Goal: Task Accomplishment & Management: Use online tool/utility

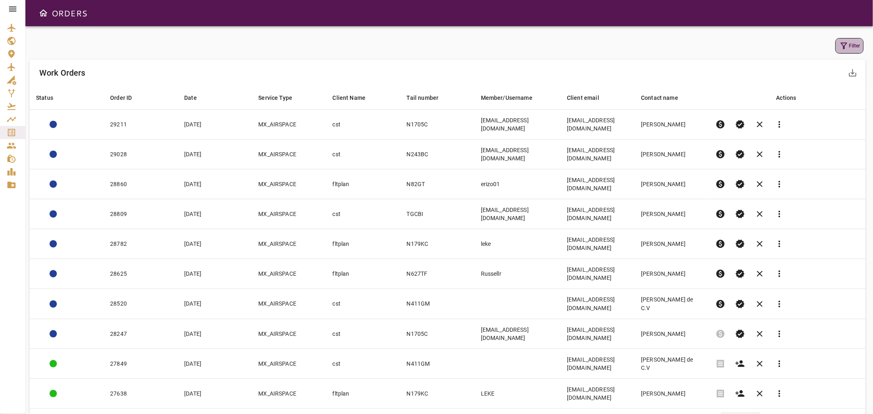
click at [844, 46] on icon "button" at bounding box center [843, 46] width 7 height 7
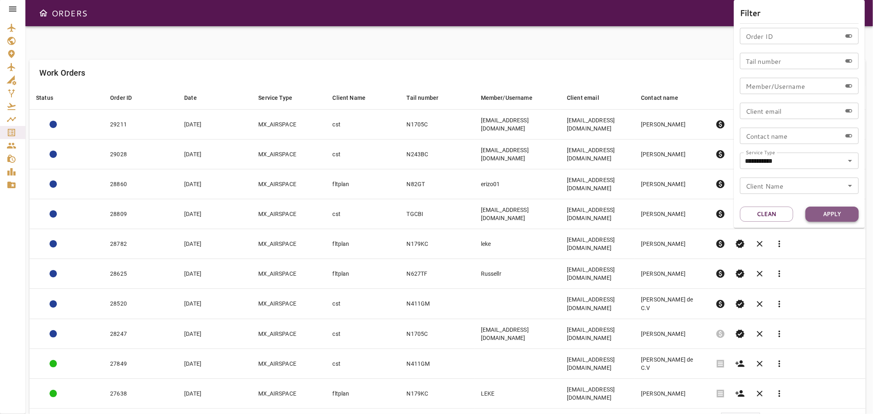
click at [833, 215] on button "Apply" at bounding box center [831, 214] width 53 height 15
click at [416, 57] on div at bounding box center [436, 207] width 873 height 414
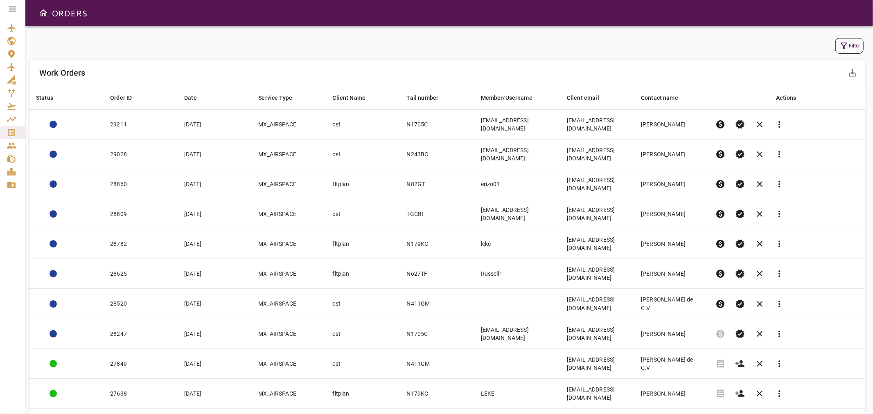
click at [748, 337] on body "ORDERS Filter Work Orders save_alt Status arrow_downward Order ID arrow_downwar…" at bounding box center [436, 207] width 873 height 414
click at [742, 383] on li "40" at bounding box center [741, 381] width 38 height 15
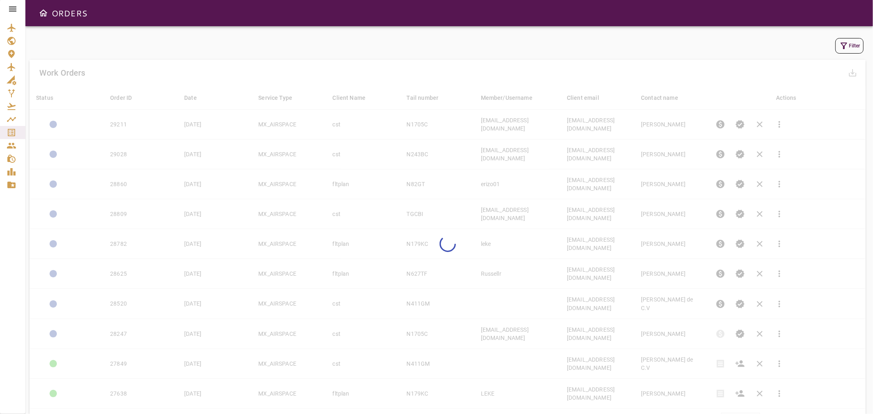
type input "**"
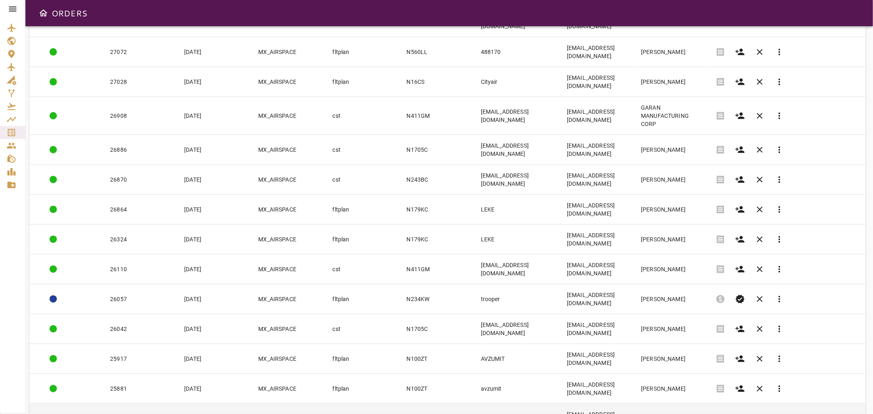
scroll to position [612, 0]
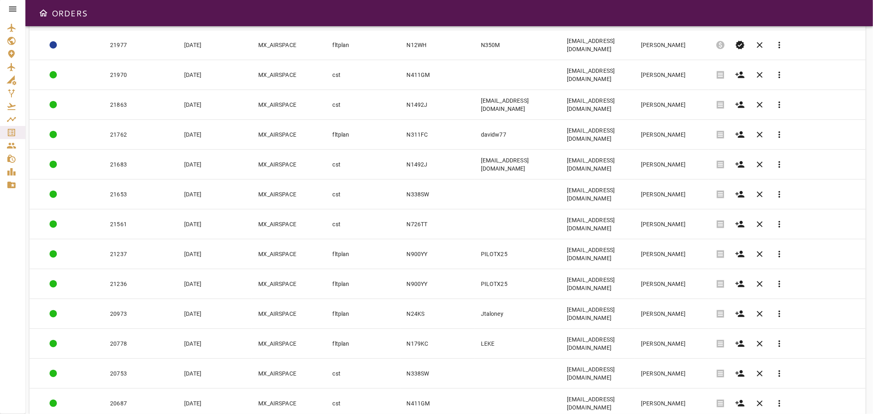
scroll to position [596, 0]
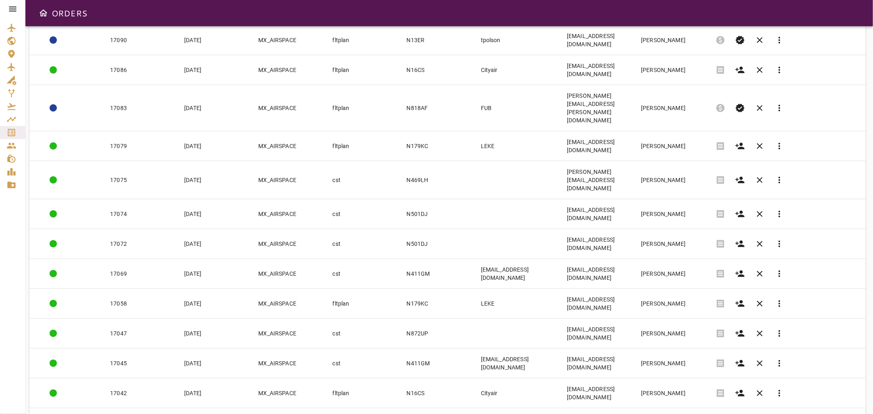
scroll to position [604, 0]
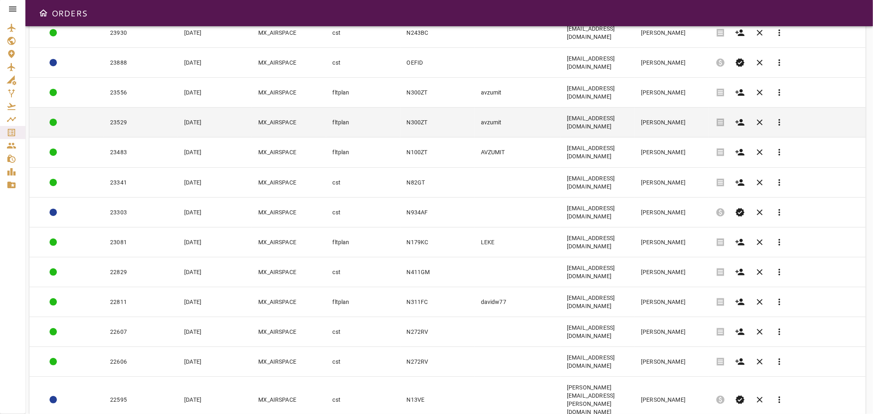
scroll to position [96, 0]
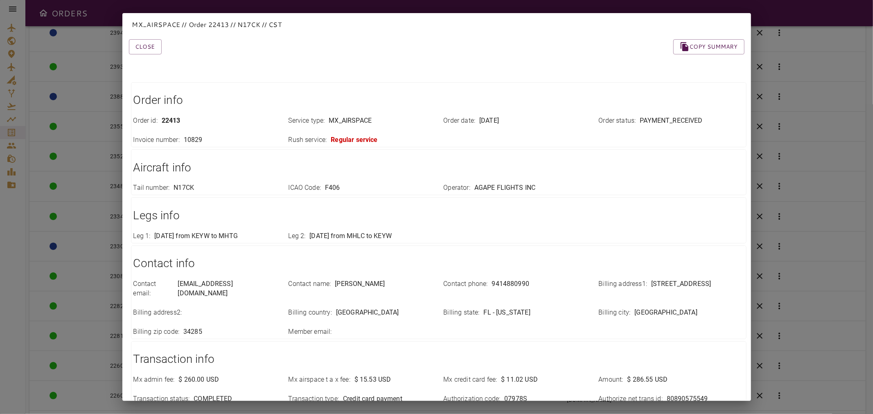
scroll to position [0, 0]
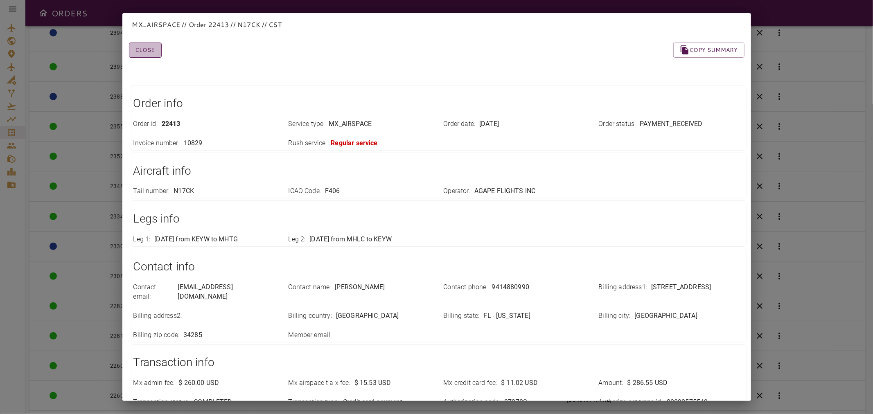
click at [148, 48] on button "Close" at bounding box center [145, 50] width 33 height 15
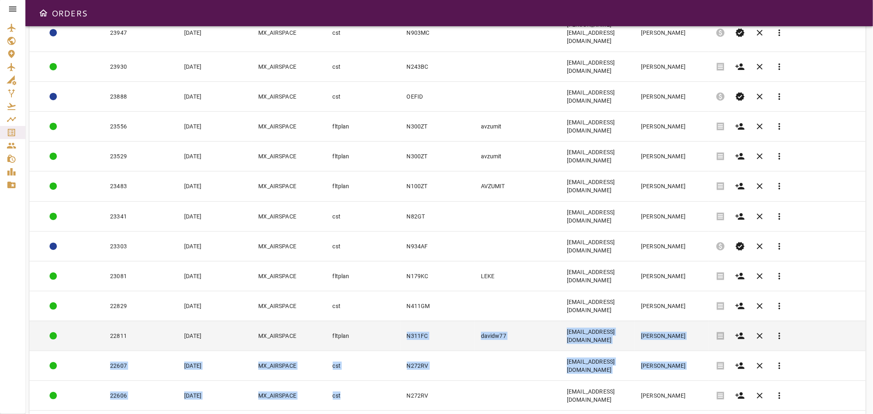
drag, startPoint x: 341, startPoint y: 294, endPoint x: 359, endPoint y: 219, distance: 76.6
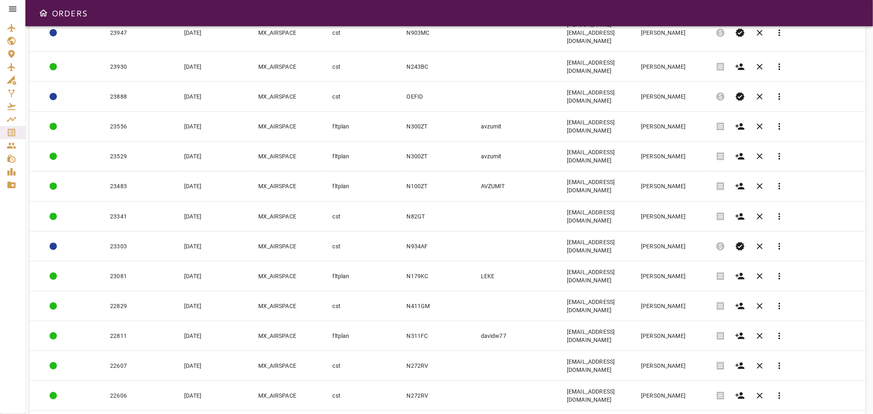
drag, startPoint x: 8, startPoint y: 246, endPoint x: 17, endPoint y: 247, distance: 9.0
click at [9, 246] on div at bounding box center [12, 207] width 25 height 414
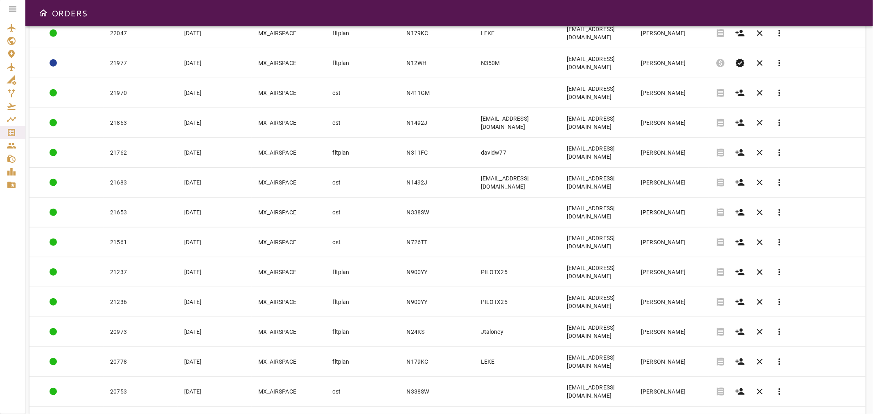
scroll to position [596, 0]
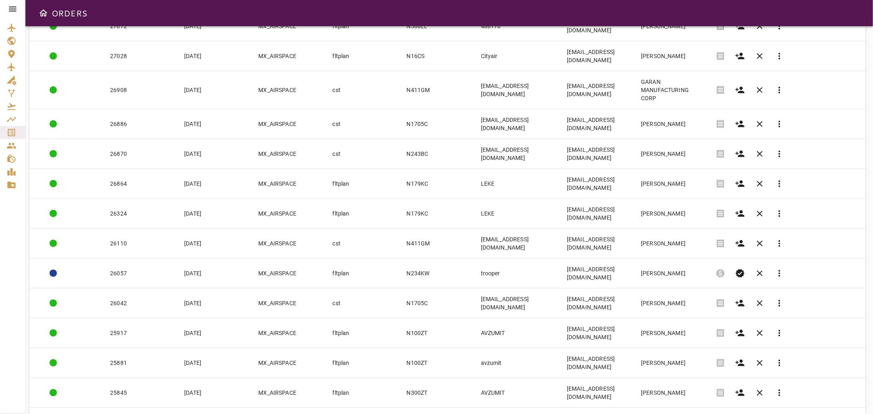
scroll to position [612, 0]
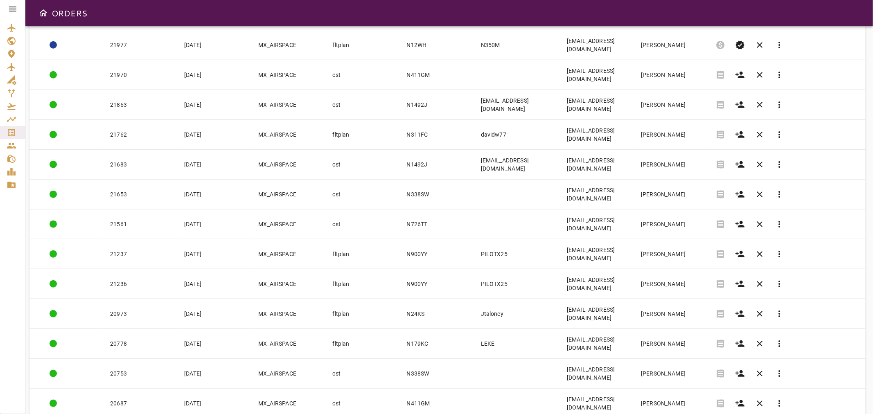
scroll to position [596, 0]
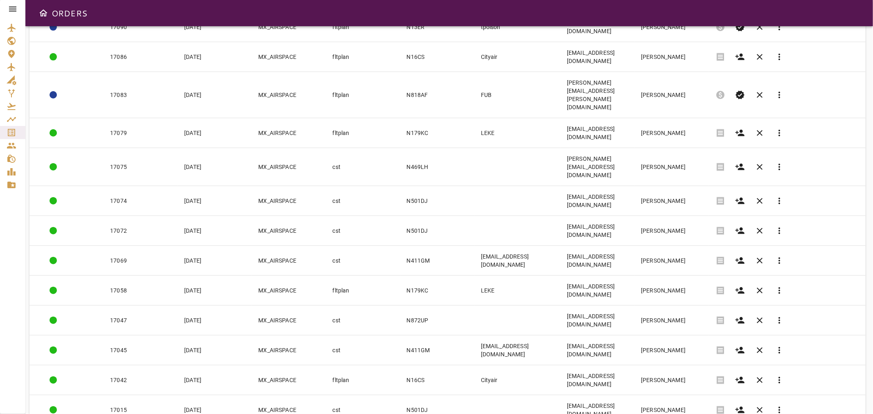
scroll to position [604, 0]
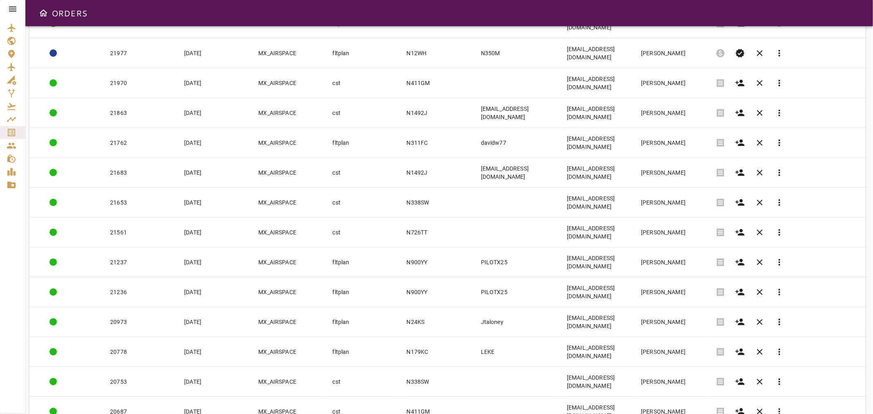
scroll to position [596, 0]
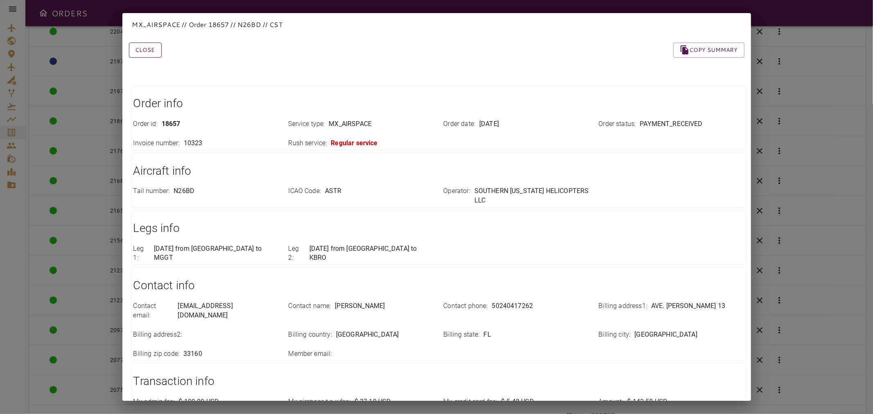
click at [146, 50] on button "Close" at bounding box center [145, 50] width 33 height 15
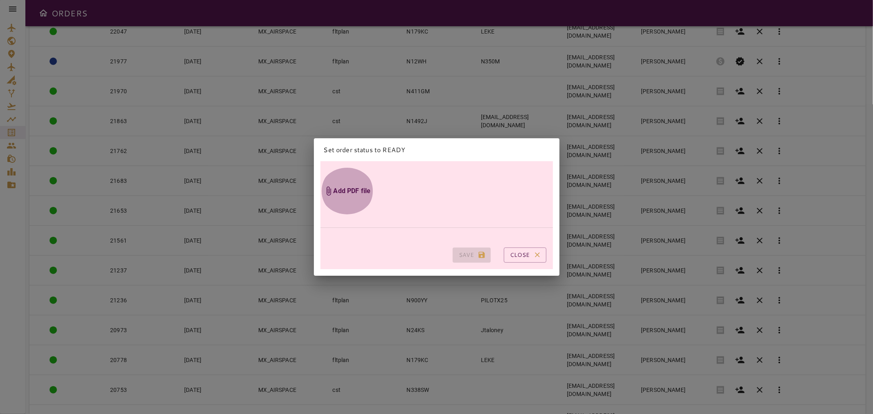
click at [351, 187] on h6 "Add PDF file" at bounding box center [351, 191] width 37 height 9
click at [0, 0] on input "Add PDF file" at bounding box center [0, 0] width 0 height 0
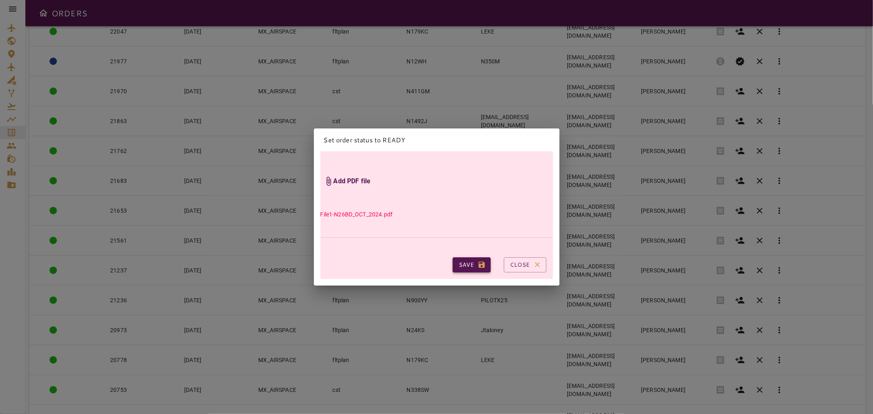
click at [464, 263] on button "Save" at bounding box center [472, 264] width 38 height 15
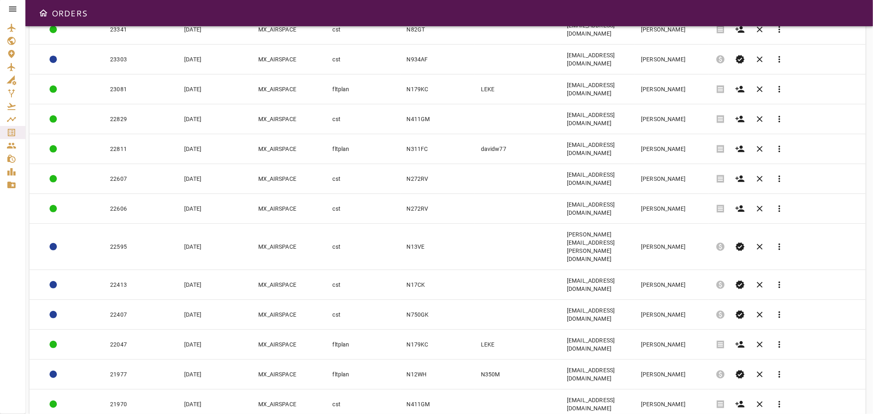
scroll to position [277, 0]
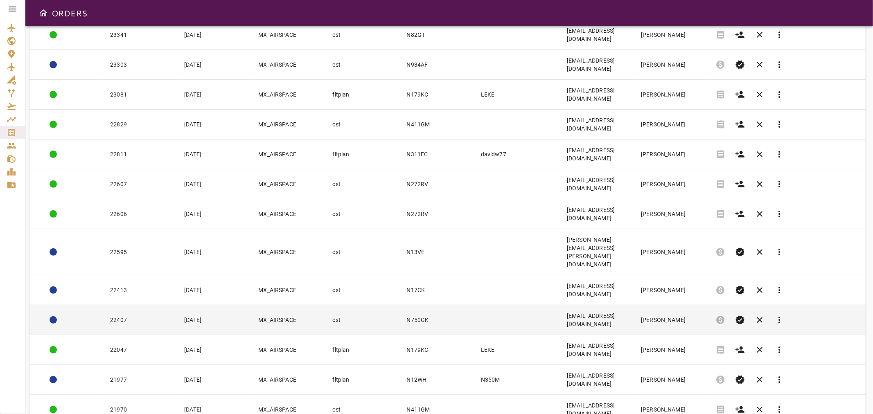
click at [436, 305] on td "N750GK" at bounding box center [437, 320] width 74 height 30
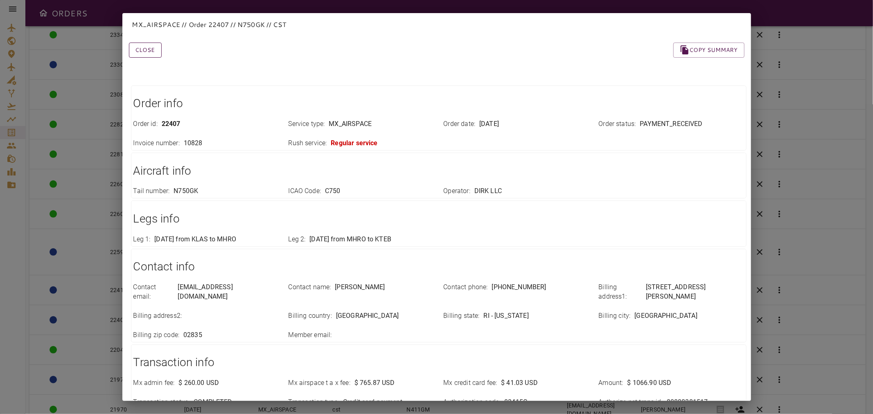
click at [144, 47] on button "Close" at bounding box center [145, 50] width 33 height 15
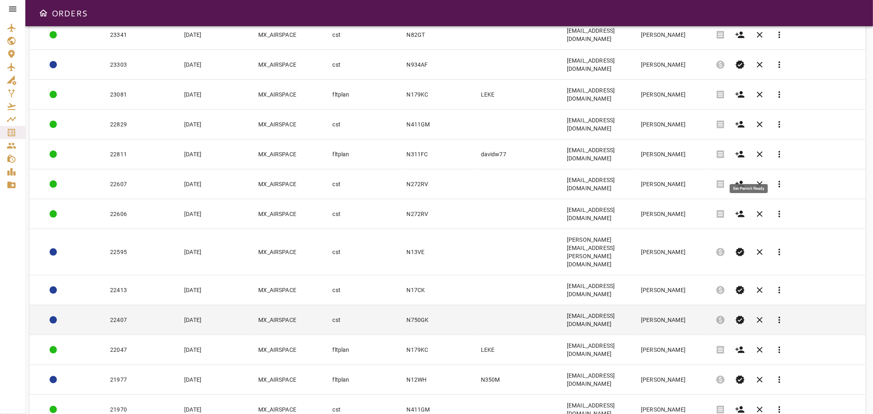
click at [745, 315] on span "verified" at bounding box center [740, 320] width 10 height 10
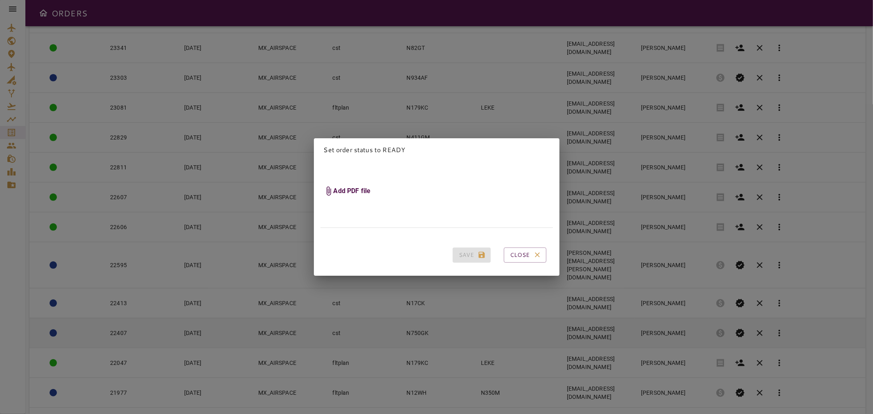
scroll to position [291, 0]
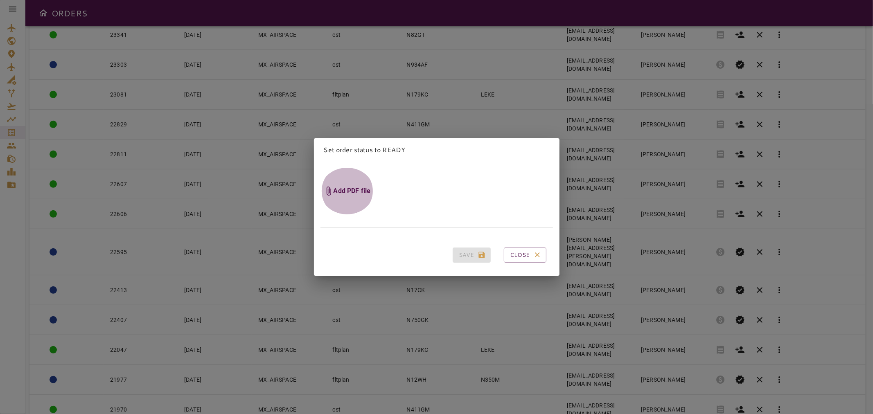
click at [366, 188] on h6 "Add PDF file" at bounding box center [351, 191] width 37 height 9
click at [0, 0] on input "Add PDF file" at bounding box center [0, 0] width 0 height 0
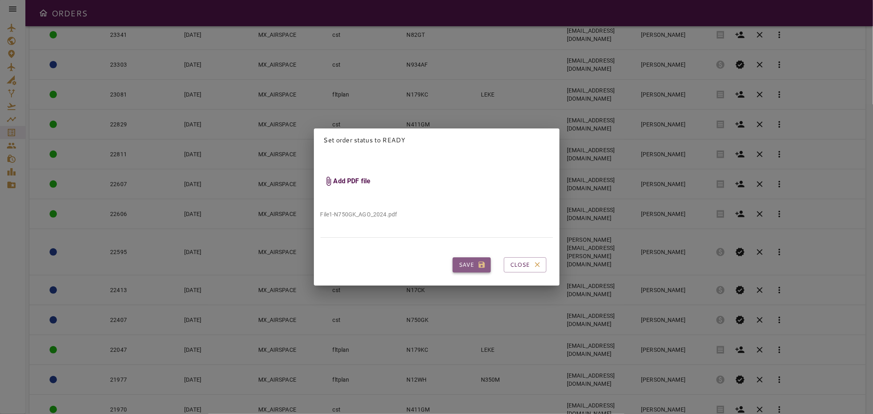
click at [460, 259] on button "Save" at bounding box center [472, 264] width 38 height 15
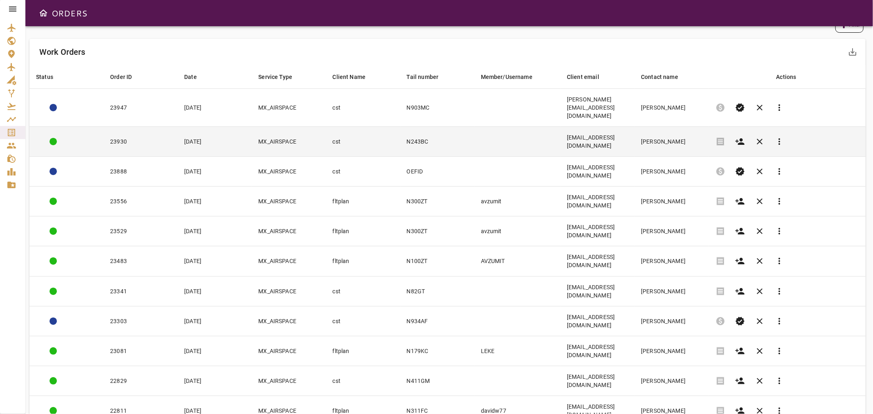
scroll to position [5, 0]
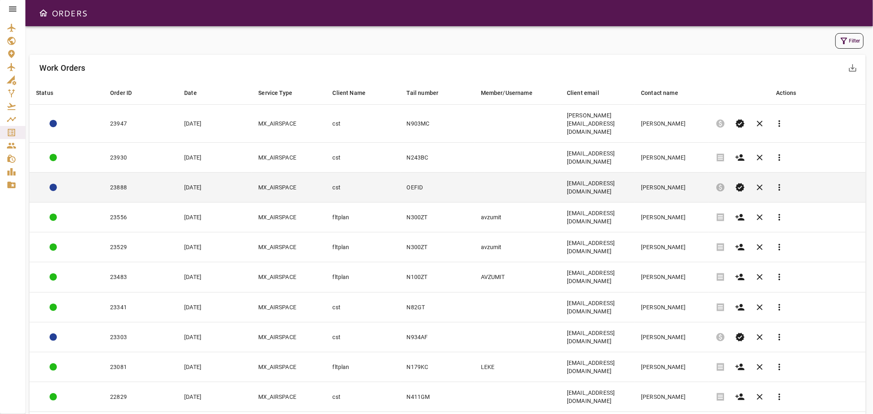
click at [510, 173] on td at bounding box center [517, 188] width 86 height 30
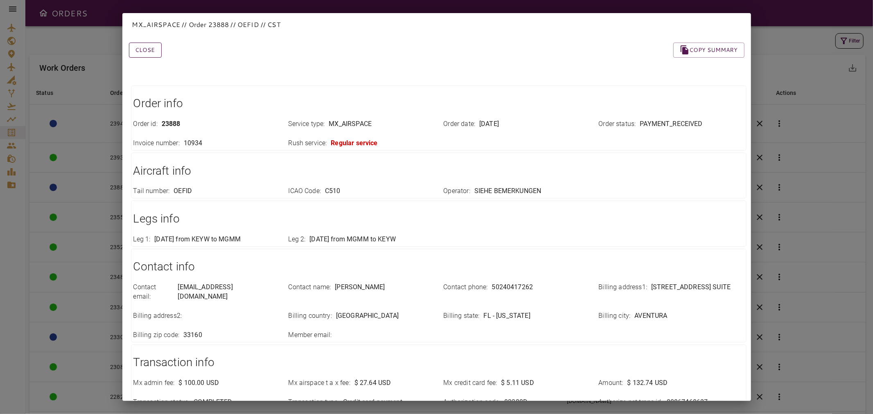
click at [157, 48] on button "Close" at bounding box center [145, 50] width 33 height 15
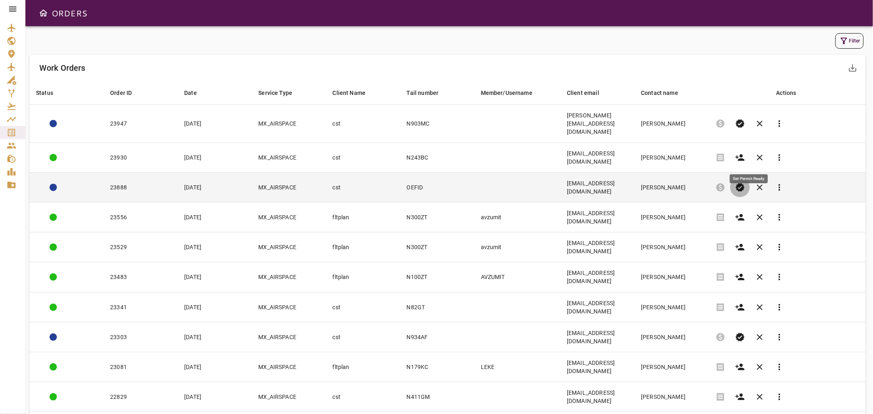
click at [745, 182] on span "verified" at bounding box center [740, 187] width 10 height 10
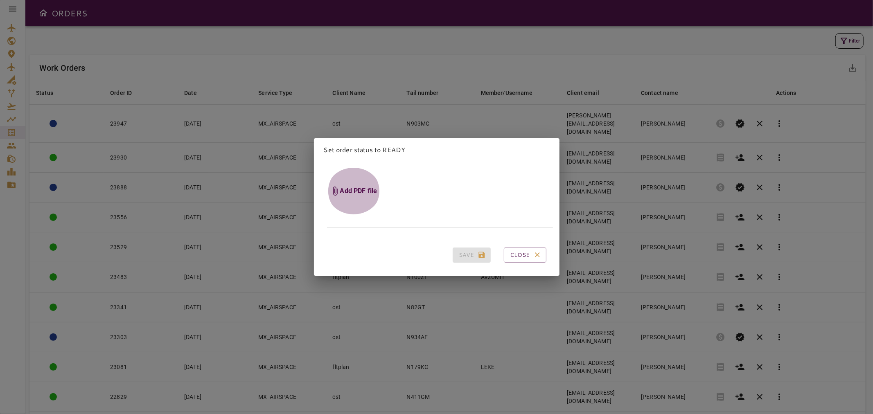
click at [369, 187] on h6 "Add PDF file" at bounding box center [358, 191] width 37 height 9
click at [0, 0] on input "Add PDF file" at bounding box center [0, 0] width 0 height 0
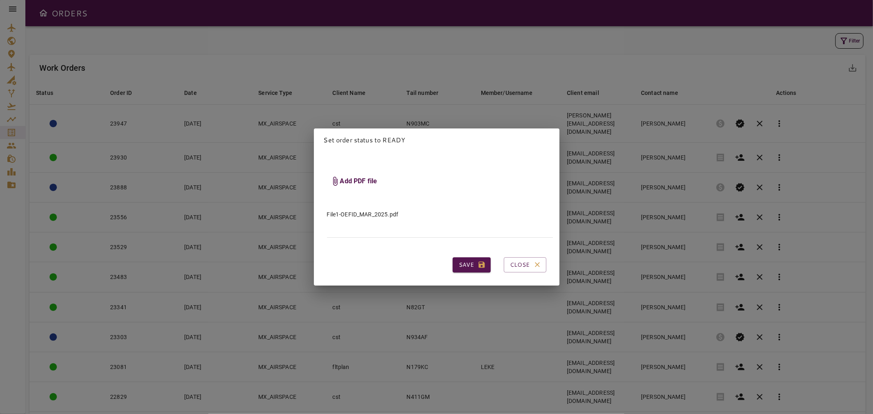
click at [457, 257] on button "Save" at bounding box center [472, 264] width 38 height 15
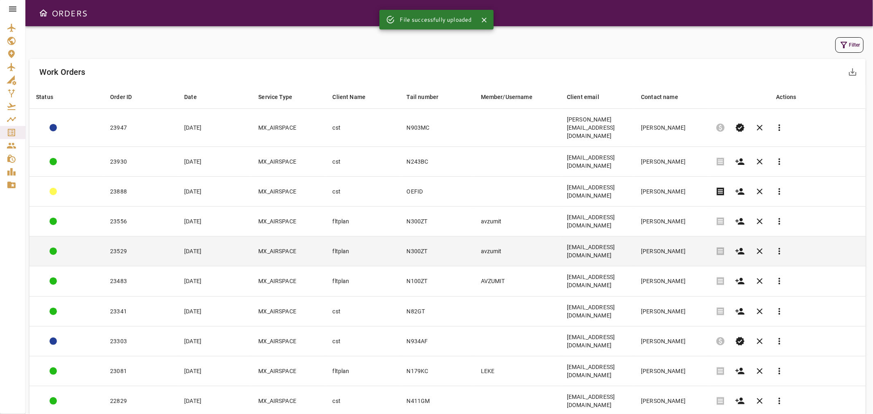
scroll to position [0, 0]
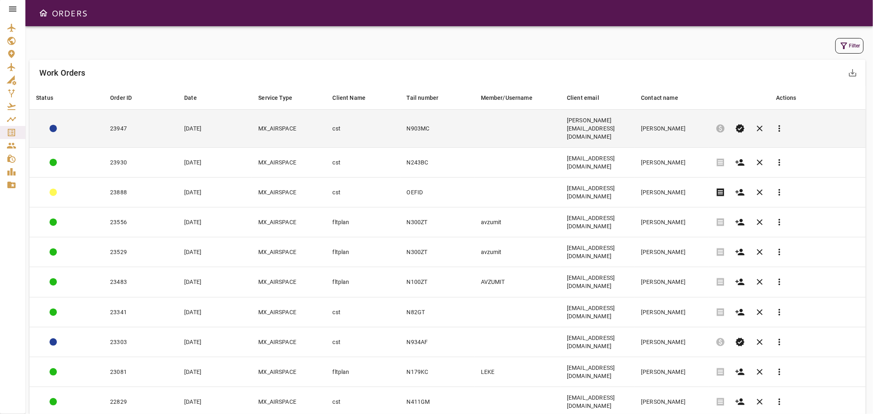
click at [474, 124] on td at bounding box center [517, 129] width 86 height 38
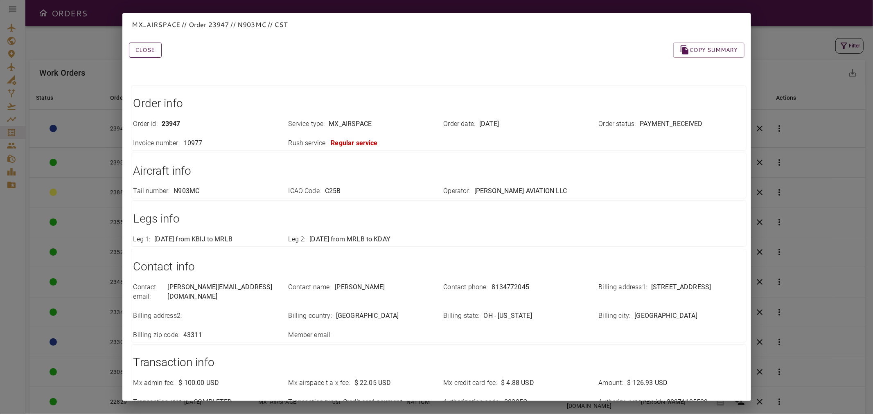
click at [151, 47] on button "Close" at bounding box center [145, 50] width 33 height 15
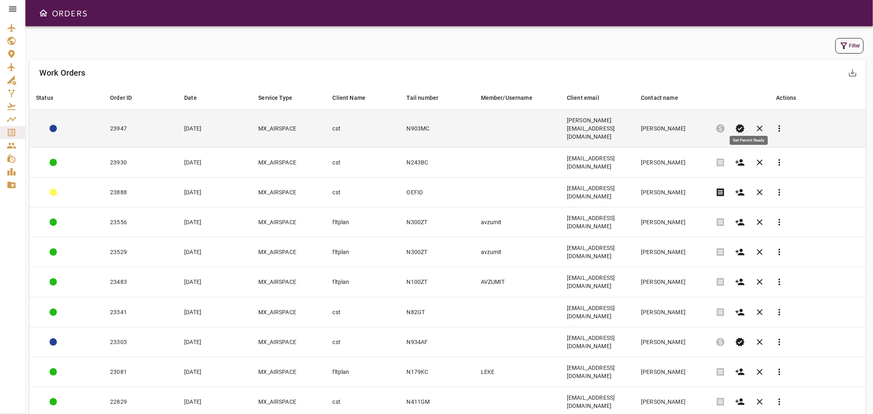
click at [745, 124] on span "verified" at bounding box center [740, 129] width 10 height 10
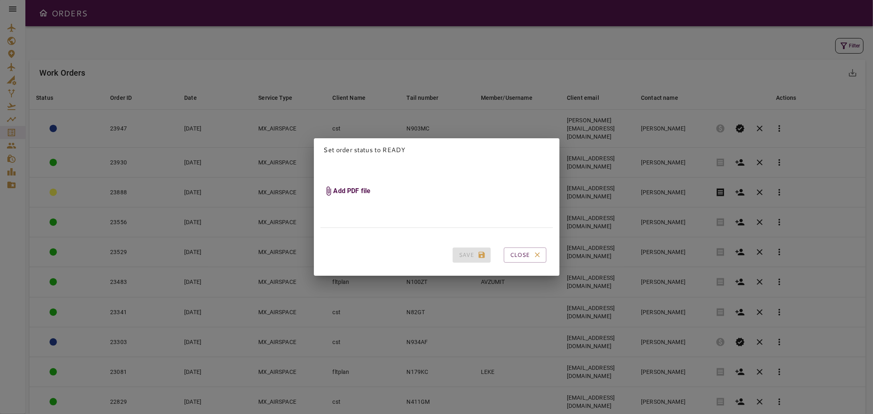
click at [338, 179] on span "Add PDF file" at bounding box center [347, 191] width 54 height 47
click at [0, 0] on input "Add PDF file" at bounding box center [0, 0] width 0 height 0
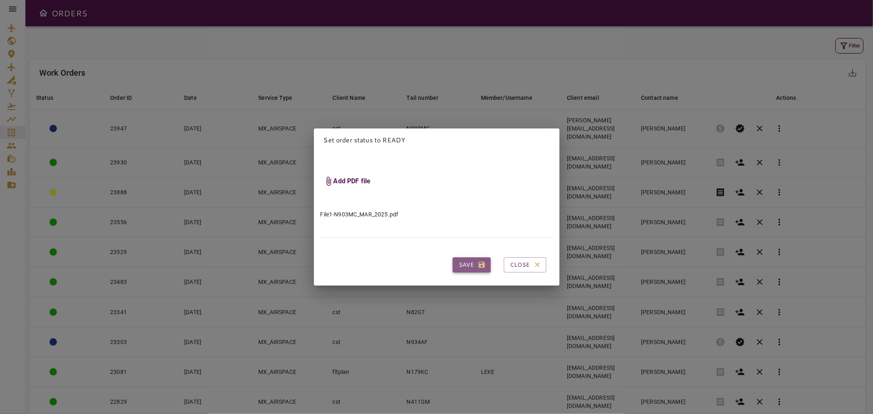
click at [460, 260] on button "Save" at bounding box center [472, 264] width 38 height 15
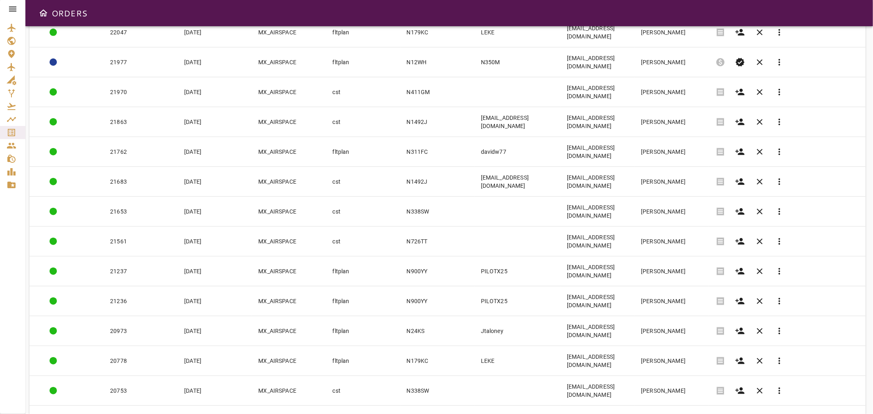
scroll to position [596, 0]
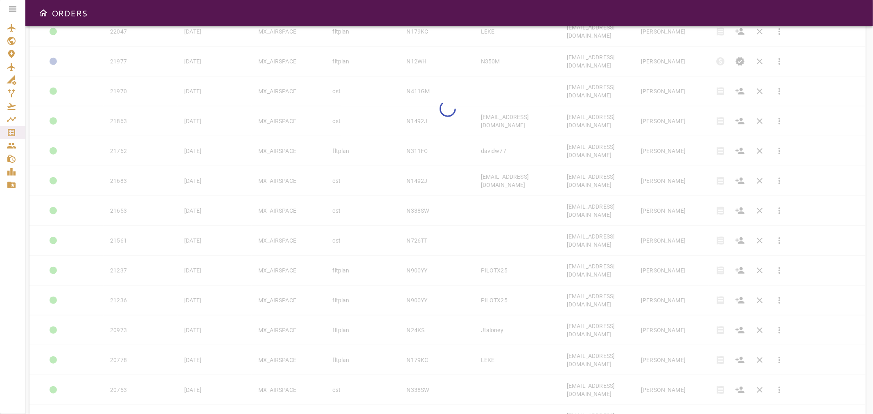
scroll to position [612, 0]
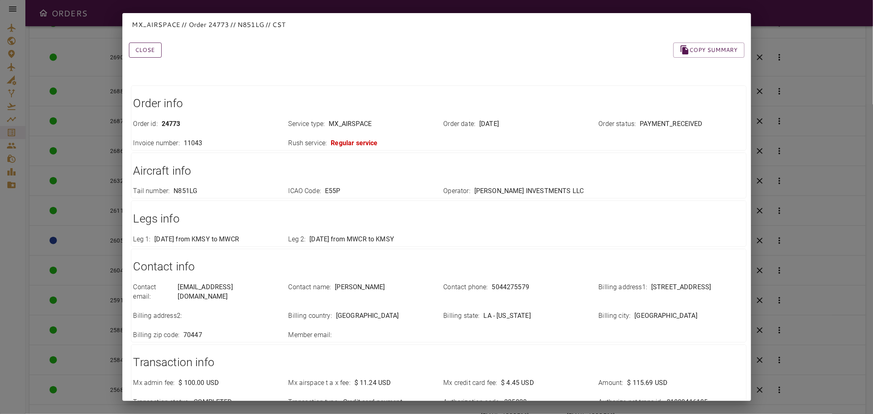
click at [148, 52] on button "Close" at bounding box center [145, 50] width 33 height 15
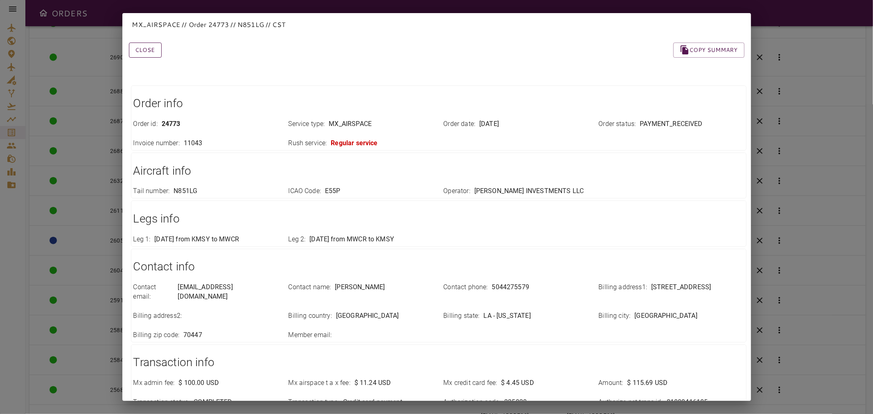
click at [146, 47] on button "Close" at bounding box center [145, 50] width 33 height 15
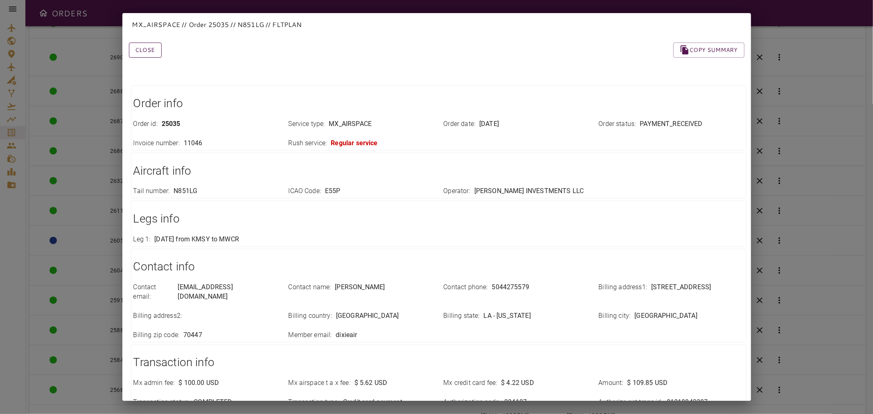
click at [149, 47] on button "Close" at bounding box center [145, 50] width 33 height 15
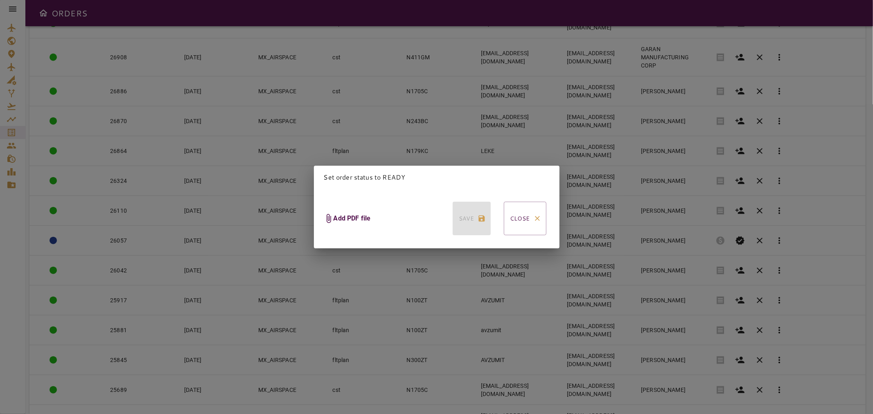
click at [353, 216] on h6 "Add PDF file" at bounding box center [351, 218] width 37 height 9
click at [0, 0] on input "Add PDF file" at bounding box center [0, 0] width 0 height 0
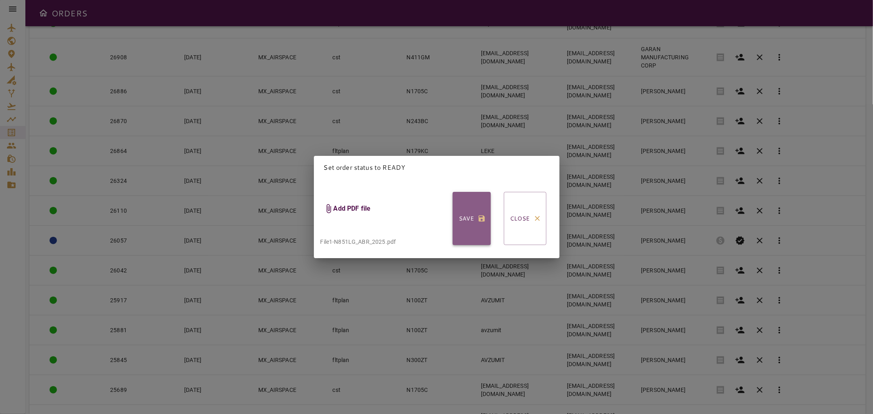
click at [453, 211] on button "Save" at bounding box center [472, 218] width 38 height 53
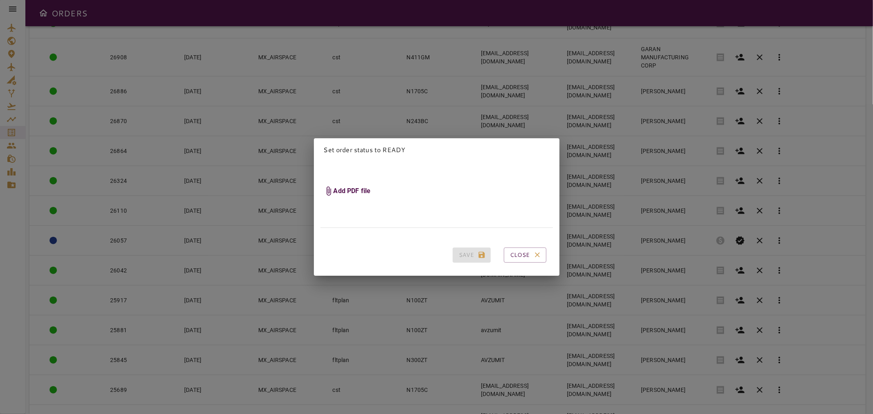
click at [354, 187] on h6 "Add PDF file" at bounding box center [351, 191] width 37 height 9
click at [0, 0] on input "Add PDF file" at bounding box center [0, 0] width 0 height 0
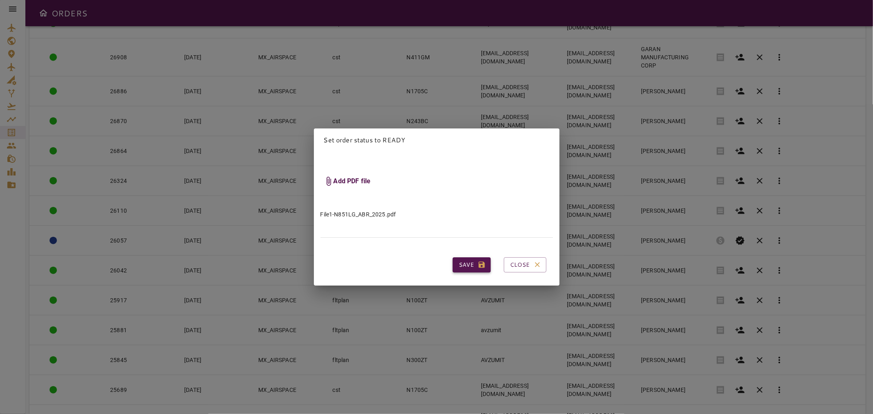
click at [458, 262] on button "Save" at bounding box center [472, 264] width 38 height 15
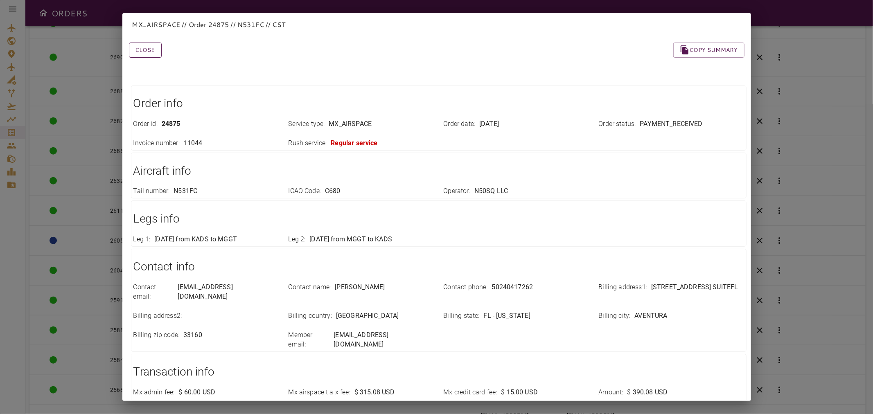
click at [145, 45] on button "Close" at bounding box center [145, 50] width 33 height 15
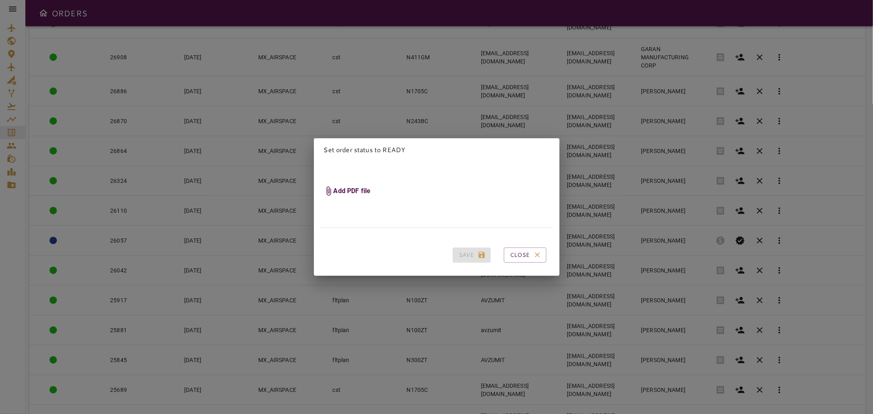
click at [351, 187] on h6 "Add PDF file" at bounding box center [351, 191] width 37 height 9
click at [0, 0] on input "Add PDF file" at bounding box center [0, 0] width 0 height 0
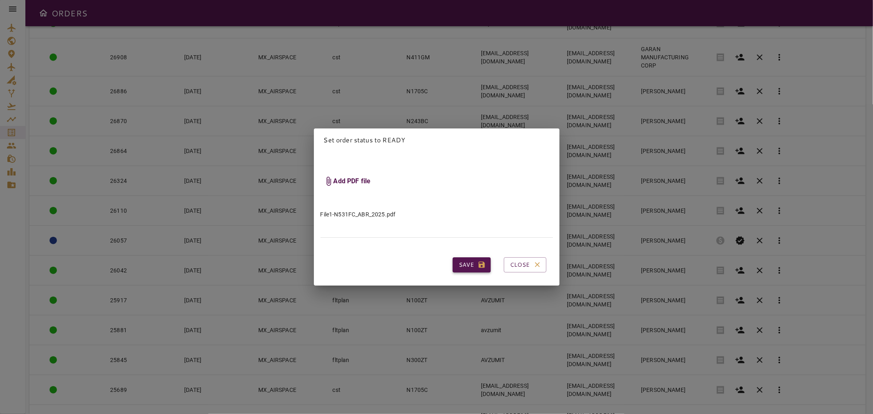
click at [459, 259] on button "Save" at bounding box center [472, 264] width 38 height 15
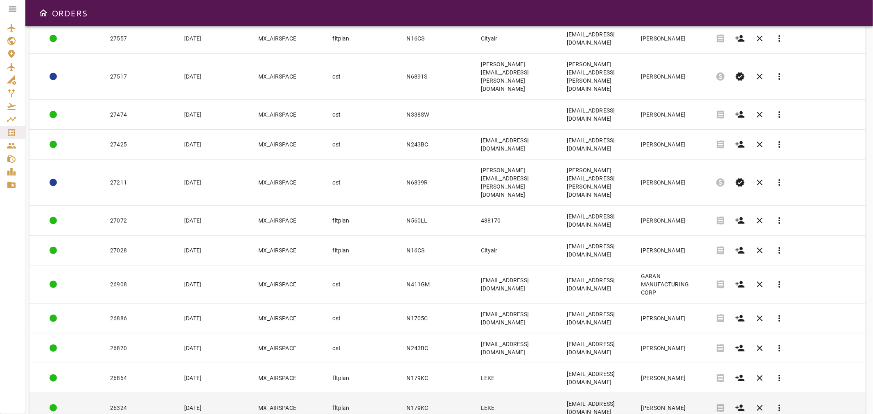
scroll to position [340, 0]
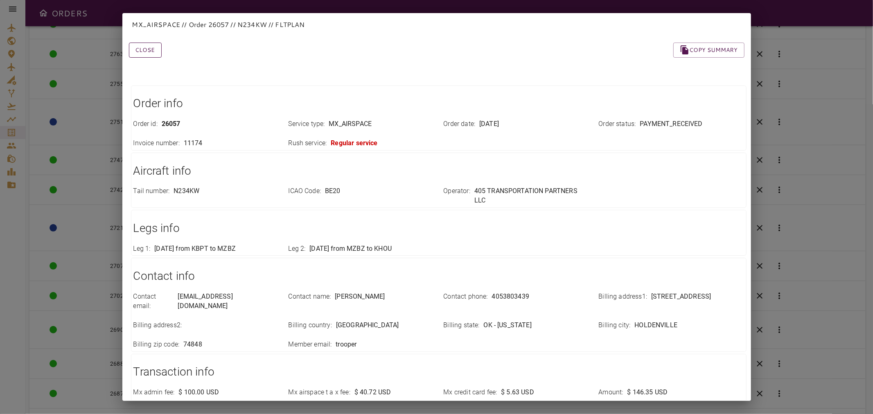
click at [150, 50] on button "Close" at bounding box center [145, 50] width 33 height 15
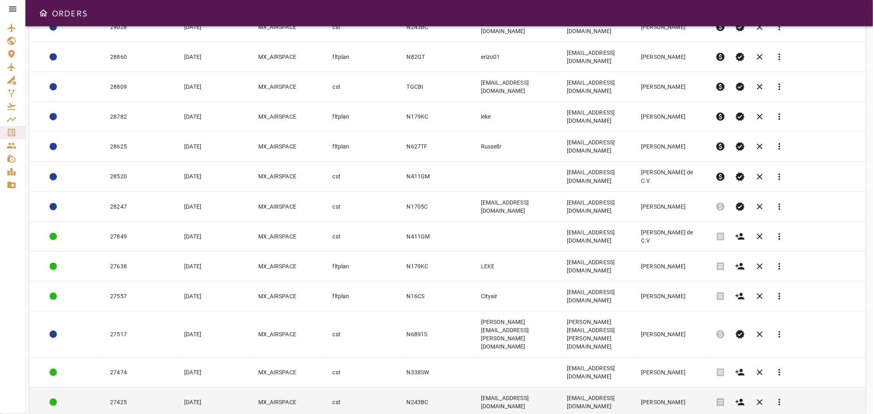
scroll to position [112, 0]
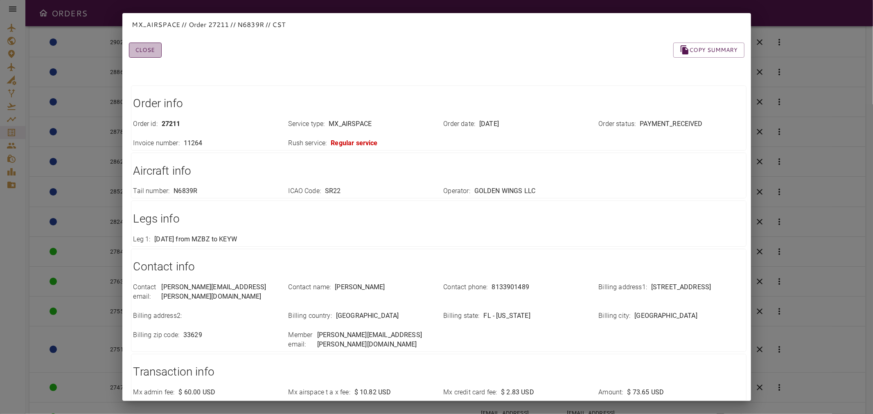
click at [149, 48] on button "Close" at bounding box center [145, 50] width 33 height 15
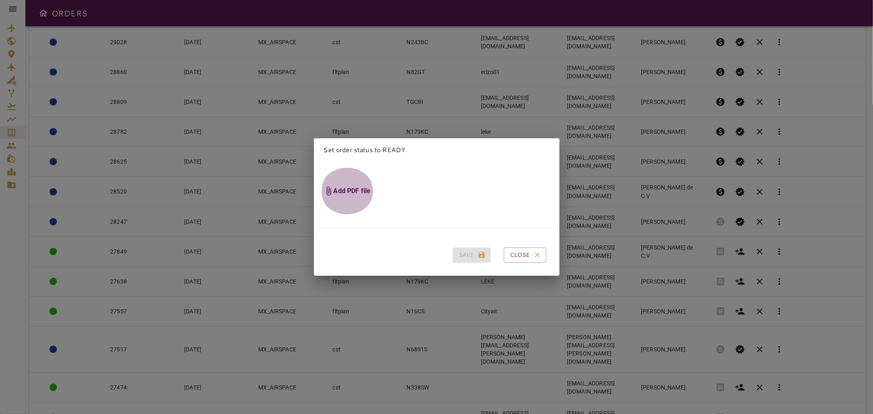
click at [354, 189] on h6 "Add PDF file" at bounding box center [351, 191] width 37 height 9
click at [0, 0] on input "Add PDF file" at bounding box center [0, 0] width 0 height 0
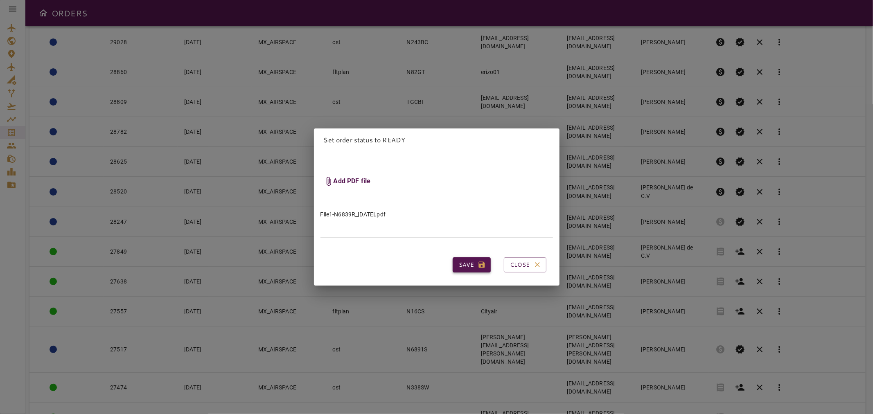
click at [454, 261] on button "Save" at bounding box center [472, 264] width 38 height 15
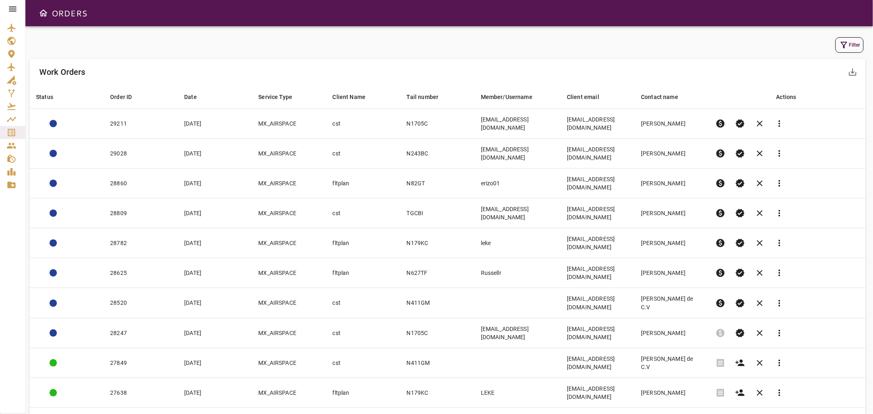
scroll to position [0, 0]
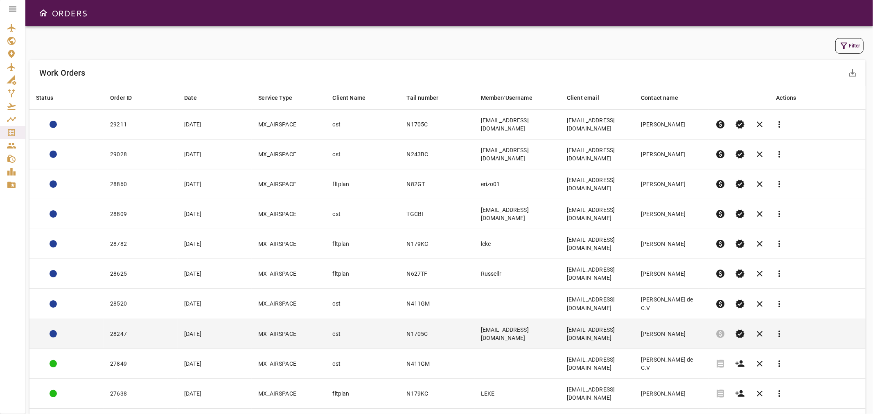
click at [543, 319] on td "[EMAIL_ADDRESS][DOMAIN_NAME]" at bounding box center [517, 334] width 86 height 30
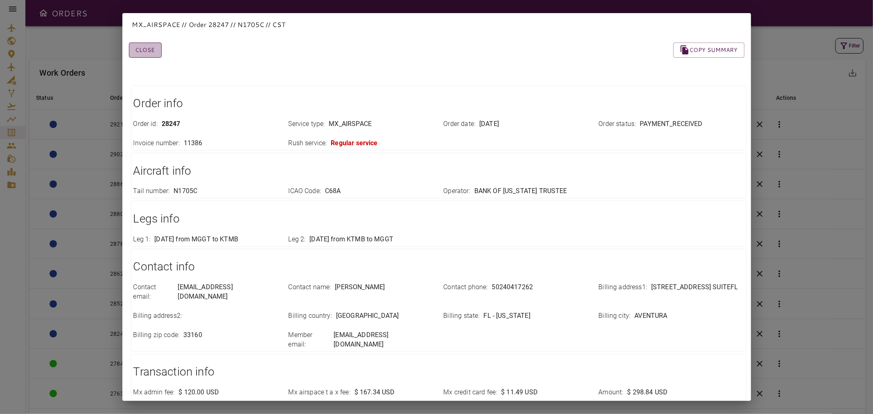
click at [140, 50] on button "Close" at bounding box center [145, 50] width 33 height 15
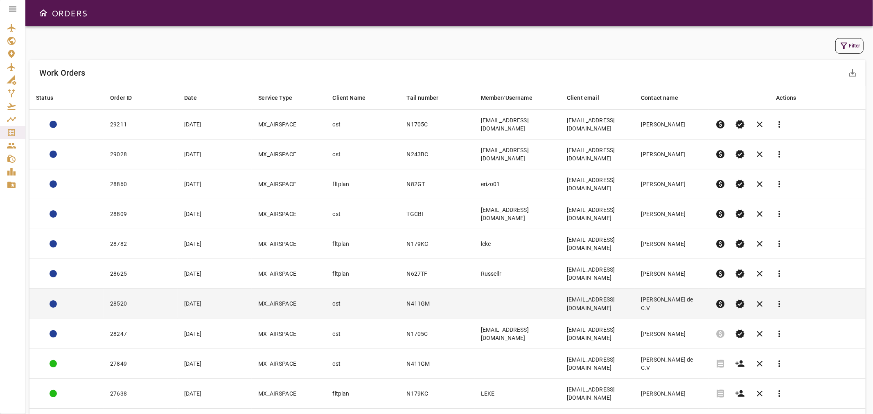
click at [475, 289] on td at bounding box center [517, 304] width 86 height 30
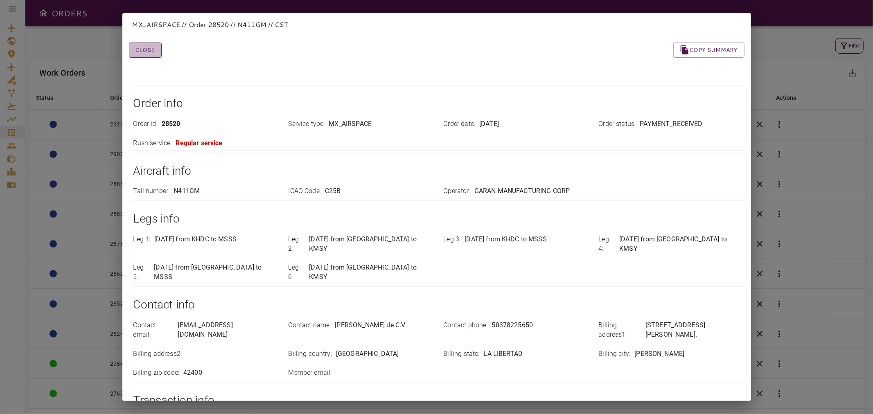
click at [145, 52] on button "Close" at bounding box center [145, 50] width 33 height 15
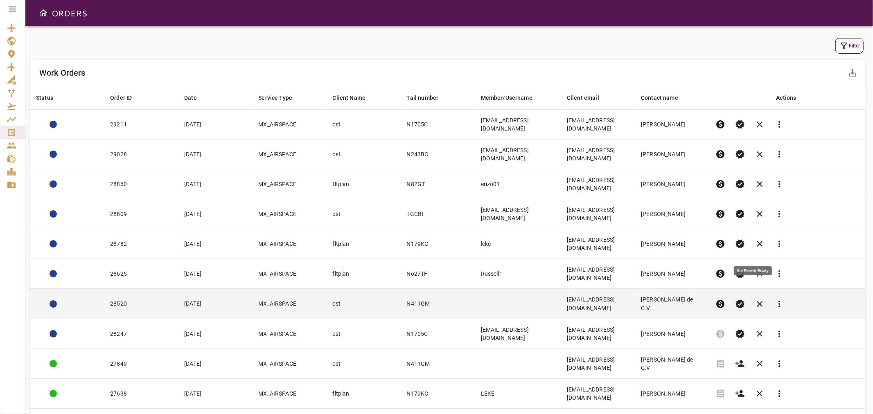
click at [745, 299] on span "verified" at bounding box center [740, 304] width 10 height 10
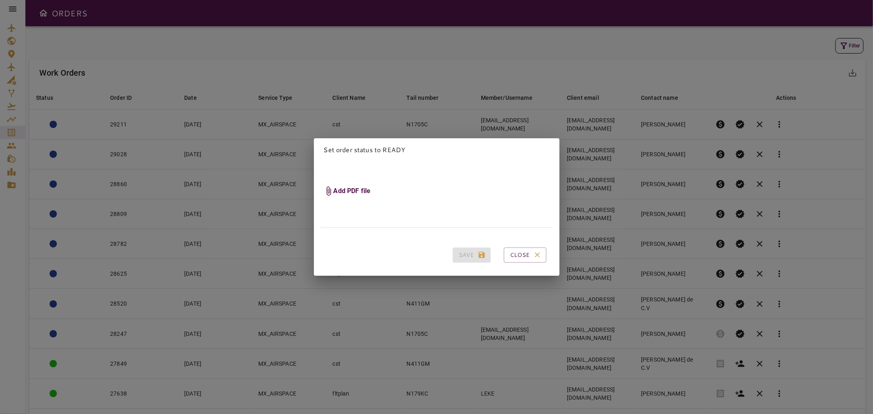
click at [341, 187] on h6 "Add PDF file" at bounding box center [351, 191] width 37 height 9
click at [0, 0] on input "Add PDF file" at bounding box center [0, 0] width 0 height 0
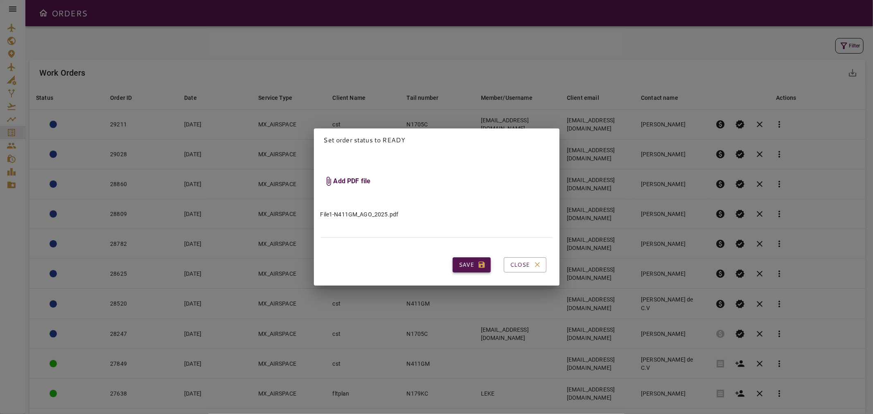
click at [460, 263] on button "Save" at bounding box center [472, 264] width 38 height 15
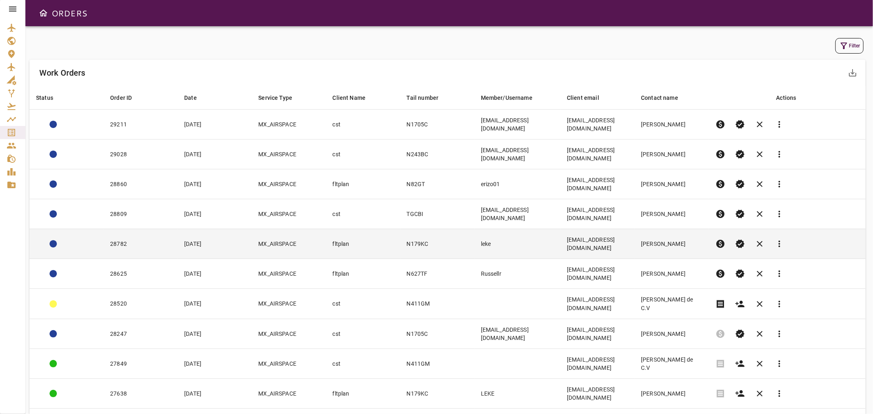
click at [345, 229] on td "fltplan" at bounding box center [363, 244] width 74 height 30
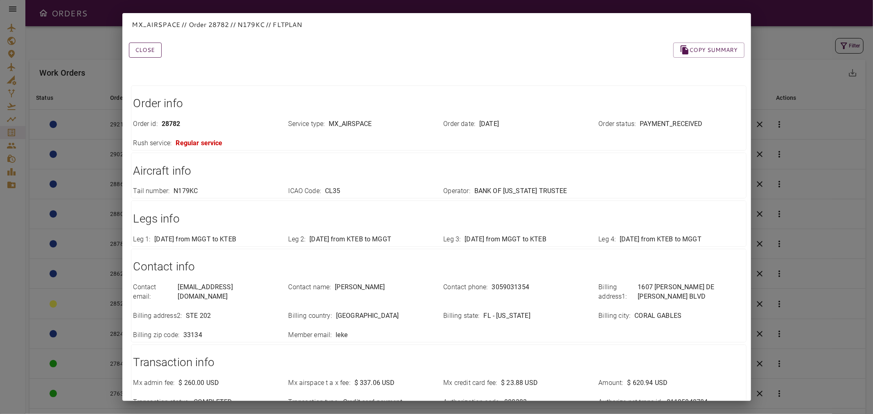
drag, startPoint x: 157, startPoint y: 49, endPoint x: 154, endPoint y: 54, distance: 5.6
click at [157, 49] on button "Close" at bounding box center [145, 50] width 33 height 15
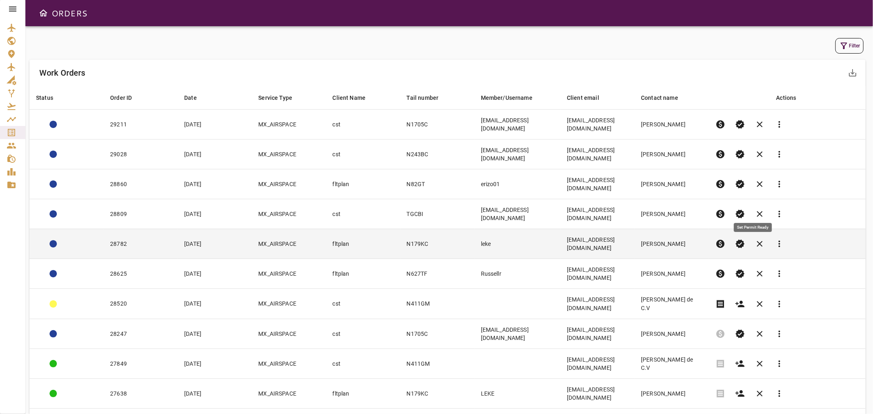
click at [745, 239] on span "verified" at bounding box center [740, 244] width 10 height 10
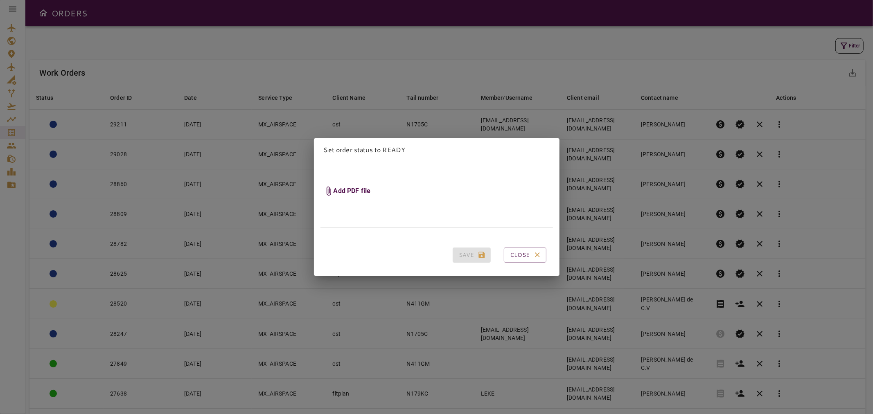
click at [340, 189] on h6 "Add PDF file" at bounding box center [351, 191] width 37 height 9
click at [0, 0] on input "Add PDF file" at bounding box center [0, 0] width 0 height 0
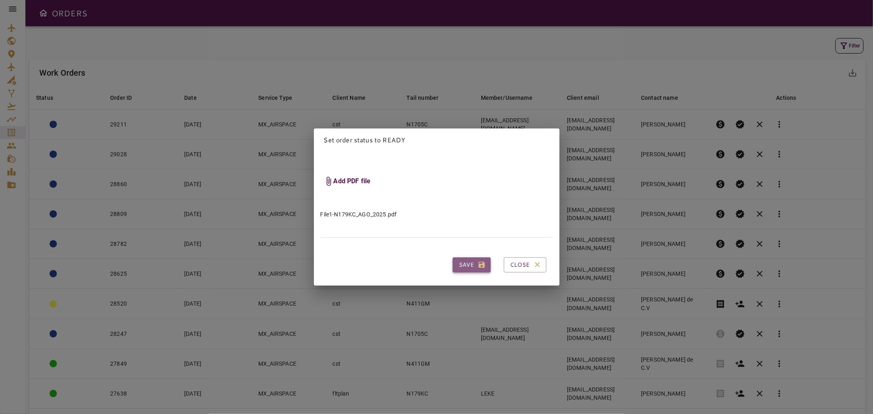
click at [465, 262] on button "Save" at bounding box center [472, 264] width 38 height 15
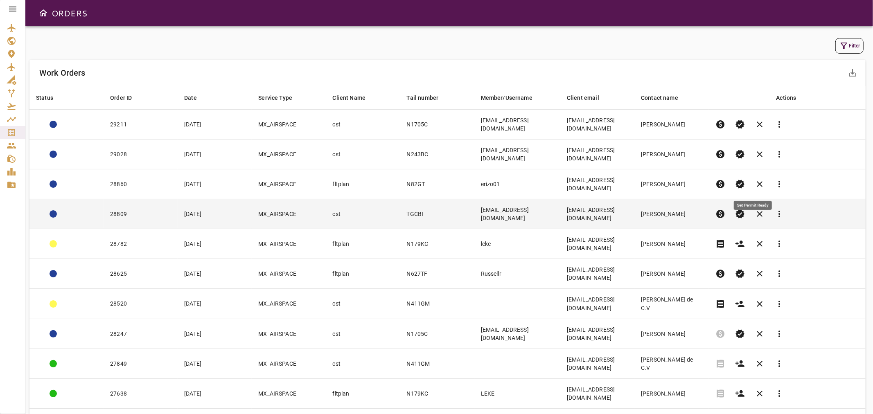
click at [745, 209] on span "verified" at bounding box center [740, 214] width 10 height 10
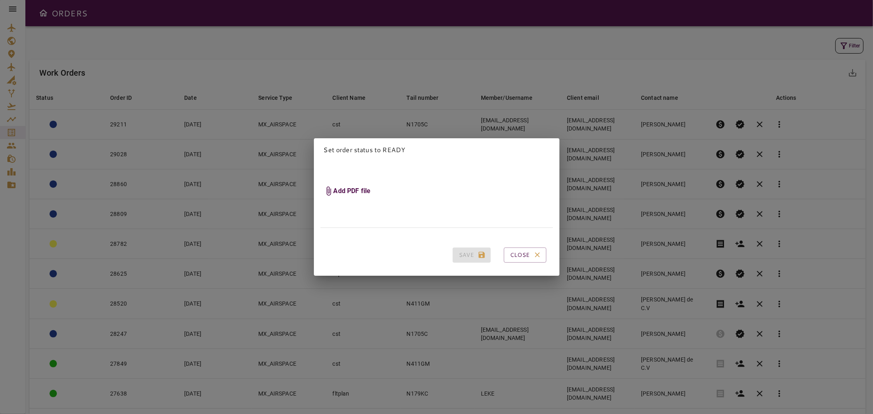
click at [354, 189] on h6 "Add PDF file" at bounding box center [351, 191] width 37 height 9
click at [0, 0] on input "Add PDF file" at bounding box center [0, 0] width 0 height 0
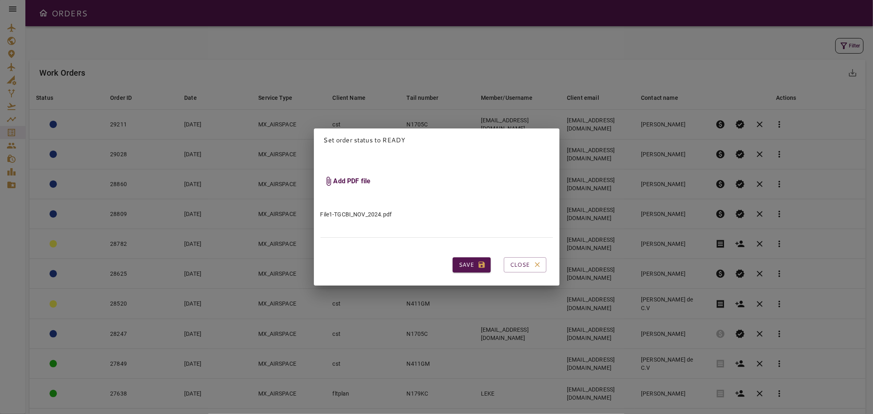
click at [351, 177] on h6 "Add PDF file" at bounding box center [351, 181] width 37 height 9
click at [0, 0] on input "Add PDF file" at bounding box center [0, 0] width 0 height 0
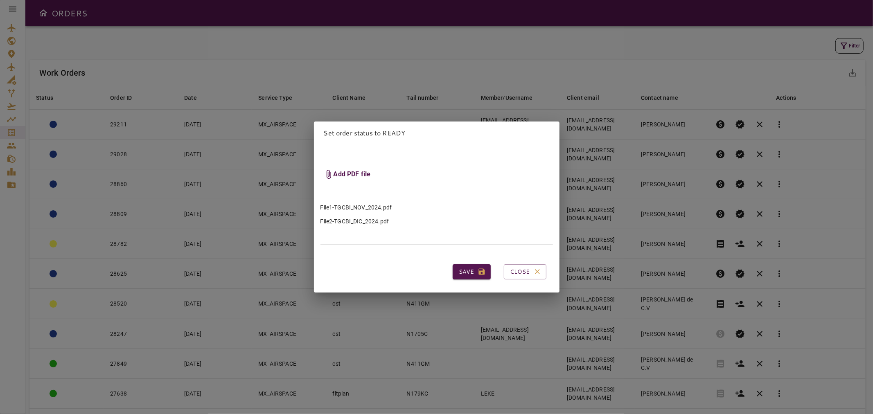
click at [347, 165] on span "Add PDF file" at bounding box center [347, 174] width 54 height 47
click at [0, 0] on input "Add PDF file" at bounding box center [0, 0] width 0 height 0
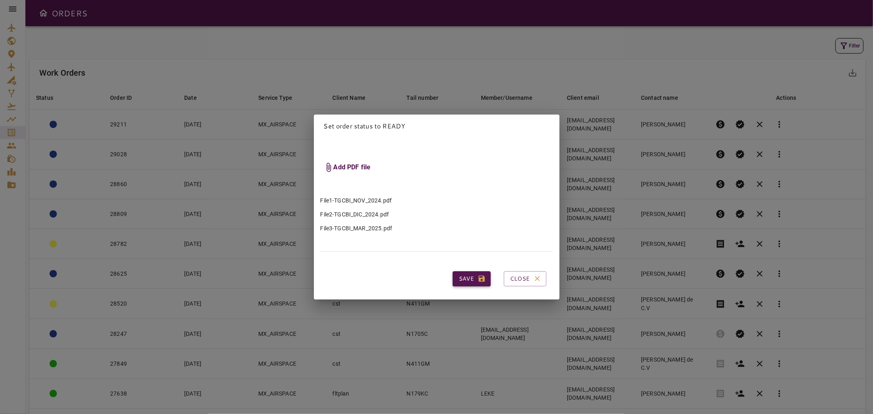
click at [459, 275] on button "Save" at bounding box center [472, 278] width 38 height 15
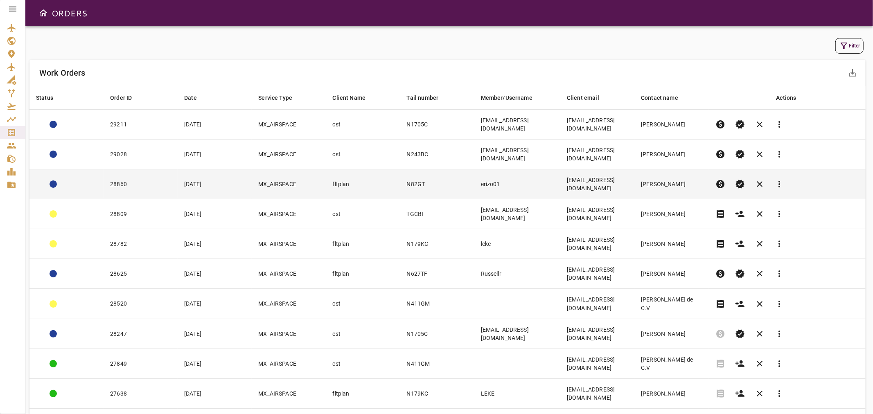
click at [599, 169] on td "[EMAIL_ADDRESS][DOMAIN_NAME]" at bounding box center [597, 184] width 74 height 30
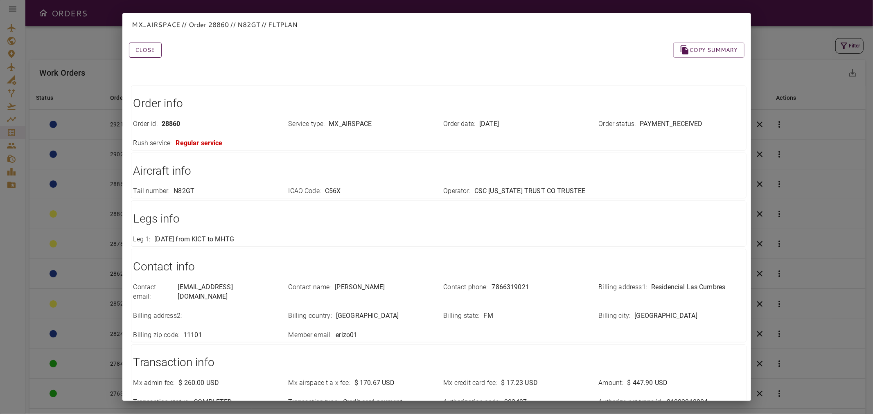
click at [149, 54] on button "Close" at bounding box center [145, 50] width 33 height 15
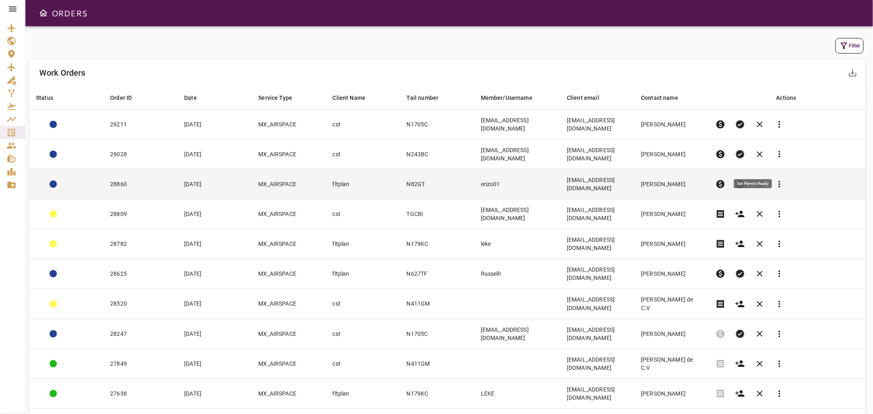
click at [745, 179] on span "verified" at bounding box center [740, 184] width 10 height 10
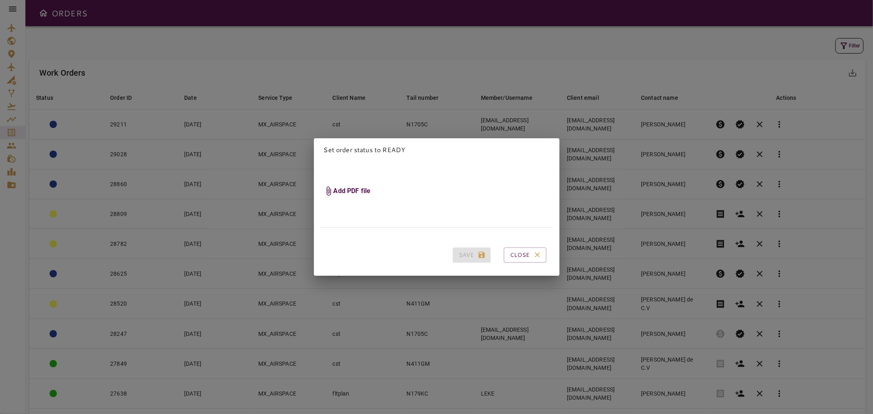
click at [344, 188] on h6 "Add PDF file" at bounding box center [351, 191] width 37 height 9
click at [0, 0] on input "Add PDF file" at bounding box center [0, 0] width 0 height 0
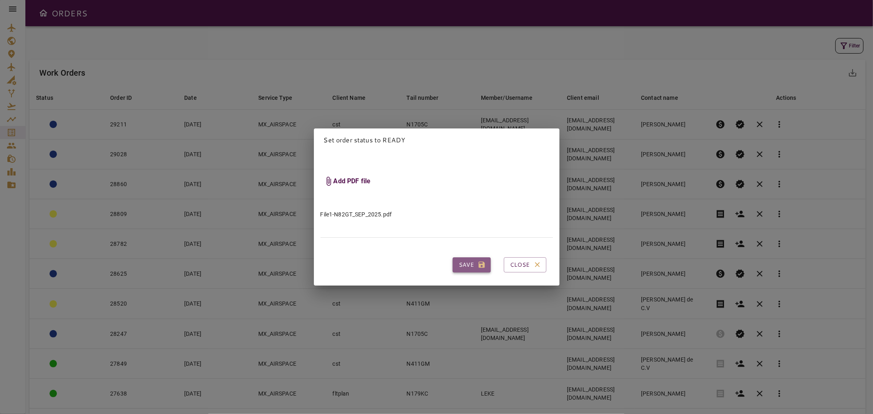
click at [457, 263] on button "Save" at bounding box center [472, 264] width 38 height 15
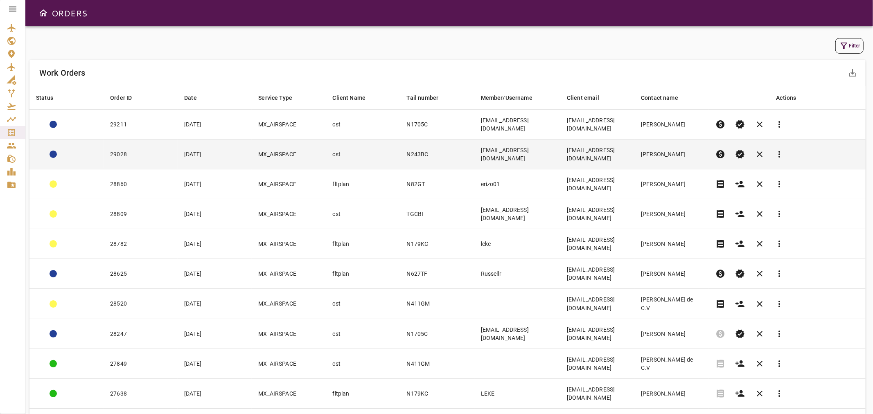
click at [416, 142] on td "N243BC" at bounding box center [437, 155] width 74 height 30
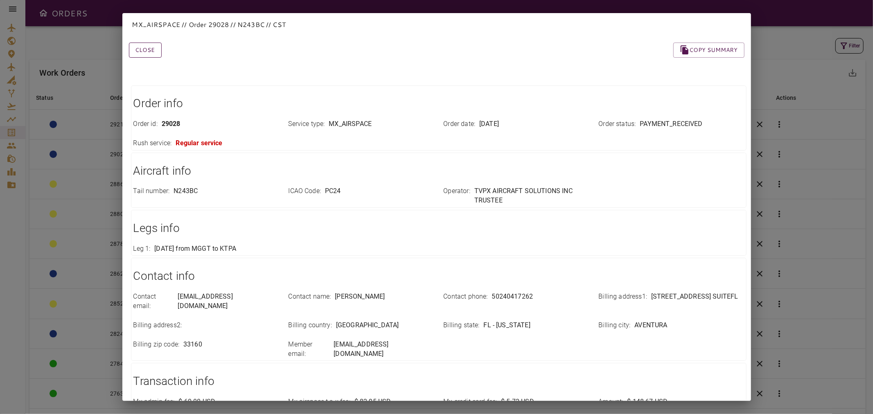
click at [144, 52] on button "Close" at bounding box center [145, 50] width 33 height 15
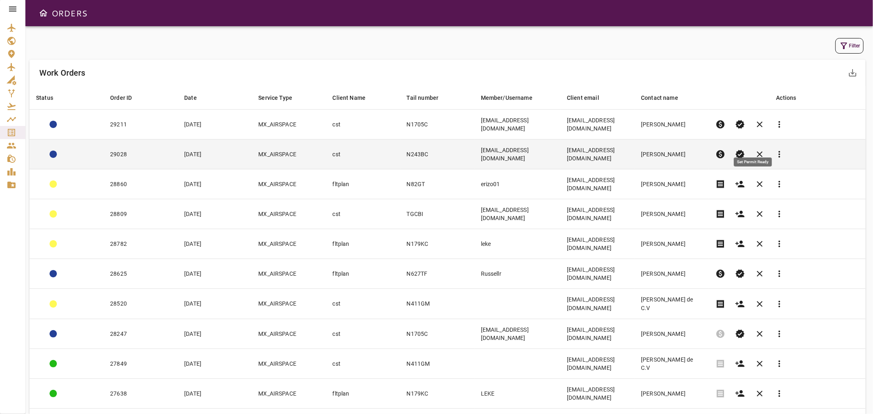
click at [745, 149] on span "verified" at bounding box center [740, 154] width 10 height 10
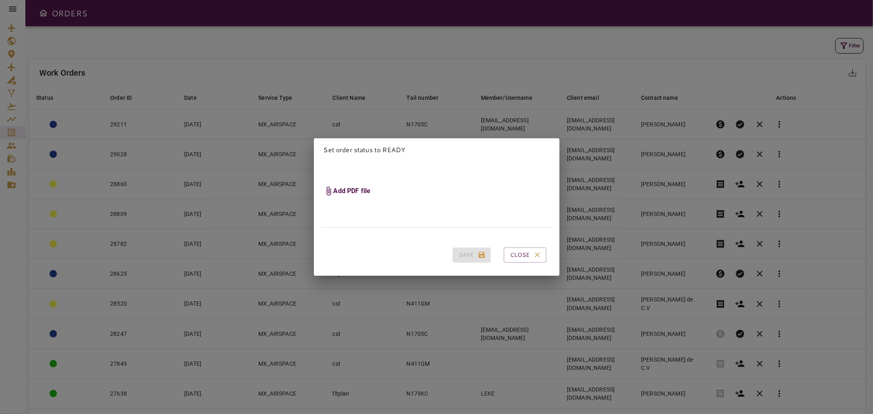
click at [338, 187] on h6 "Add PDF file" at bounding box center [351, 191] width 37 height 9
click at [0, 0] on input "Add PDF file" at bounding box center [0, 0] width 0 height 0
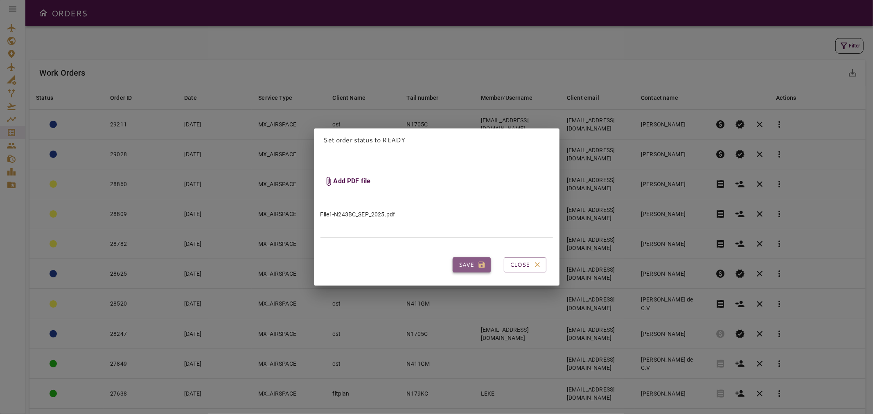
click at [460, 259] on button "Save" at bounding box center [472, 264] width 38 height 15
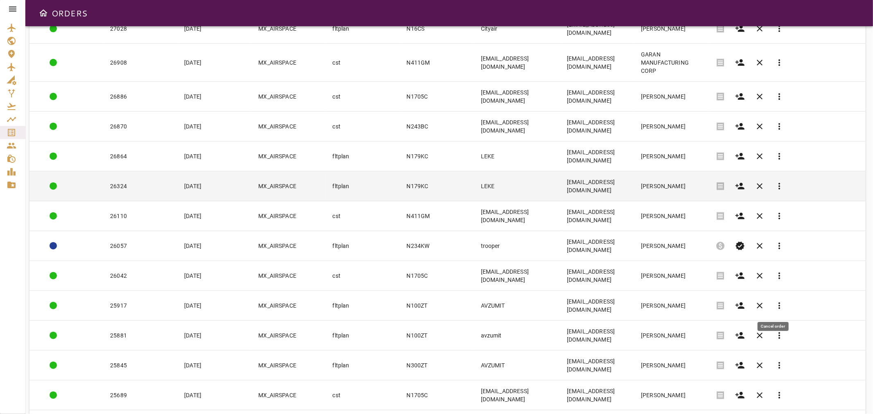
scroll to position [612, 0]
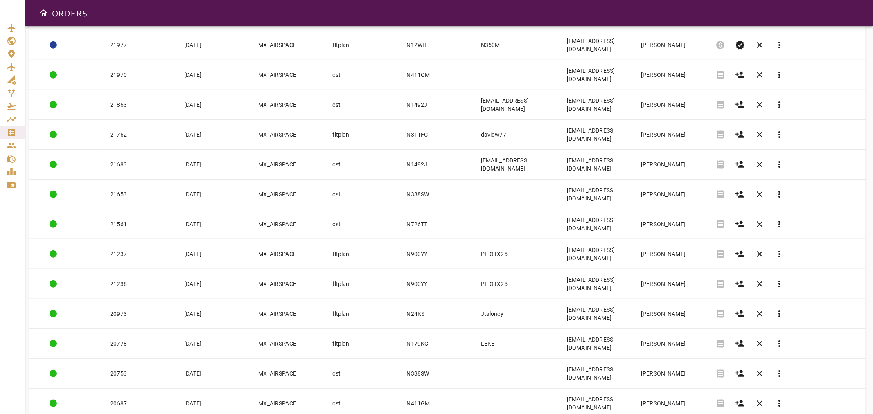
scroll to position [596, 0]
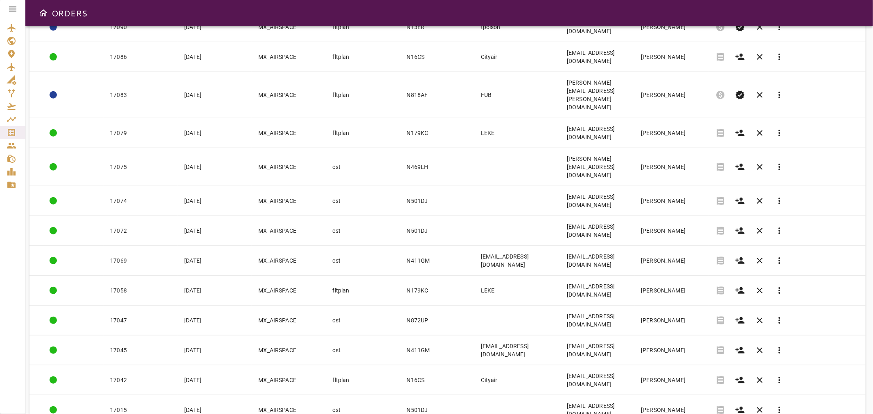
scroll to position [604, 0]
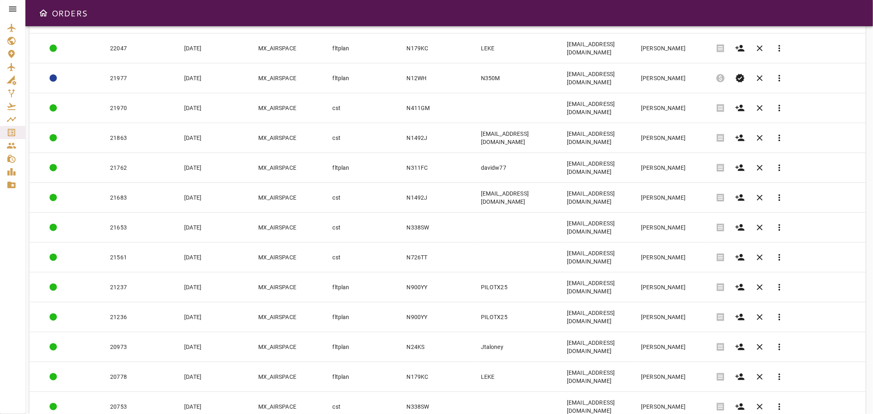
scroll to position [596, 0]
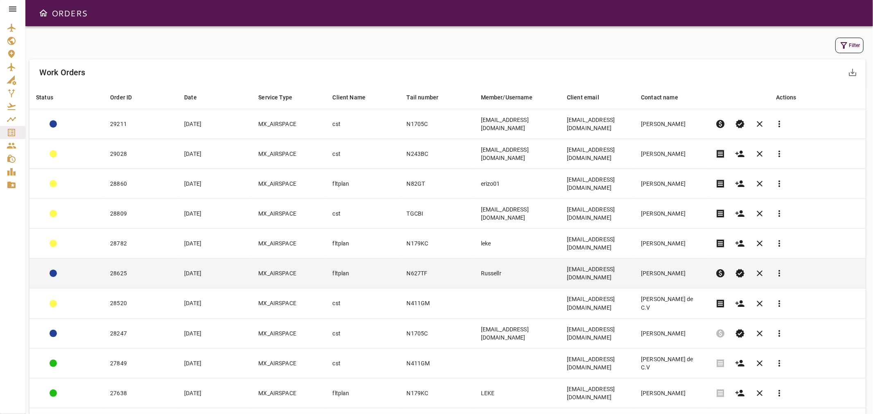
scroll to position [0, 0]
